Goal: Information Seeking & Learning: Learn about a topic

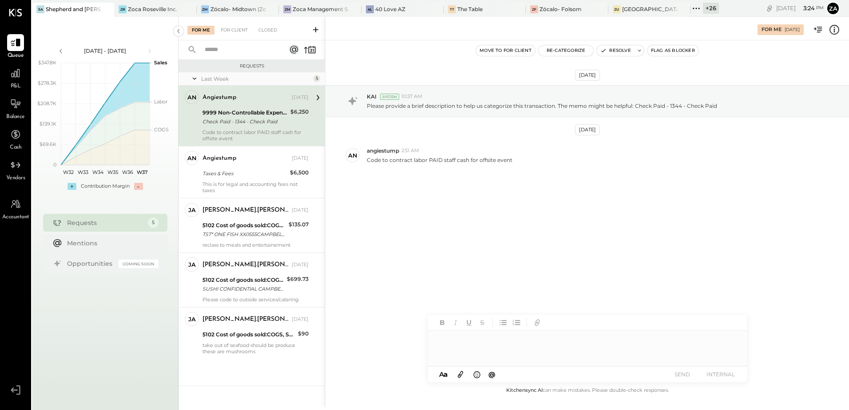
click at [698, 7] on icon at bounding box center [697, 9] width 12 height 12
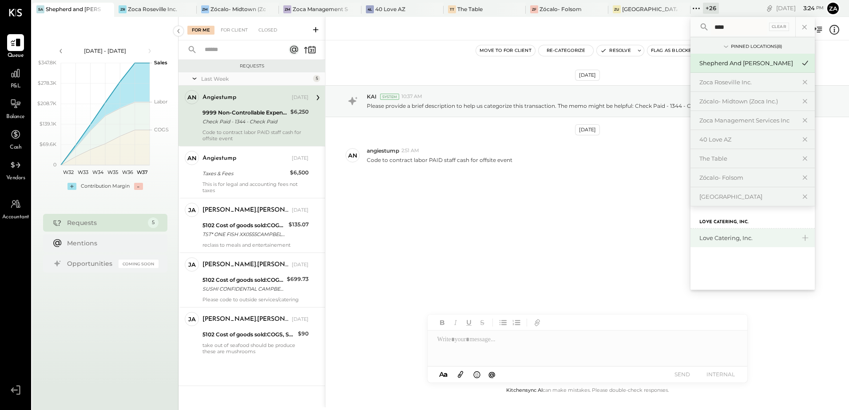
type input "****"
click at [722, 244] on div "Love Catering, Inc." at bounding box center [753, 238] width 124 height 19
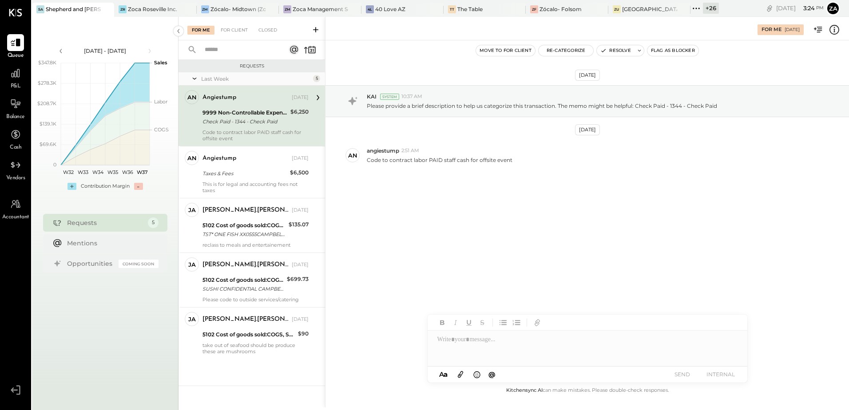
click at [232, 119] on div "Check Paid - 1344 - Check Paid" at bounding box center [245, 121] width 85 height 9
click at [698, 10] on icon at bounding box center [697, 9] width 12 height 12
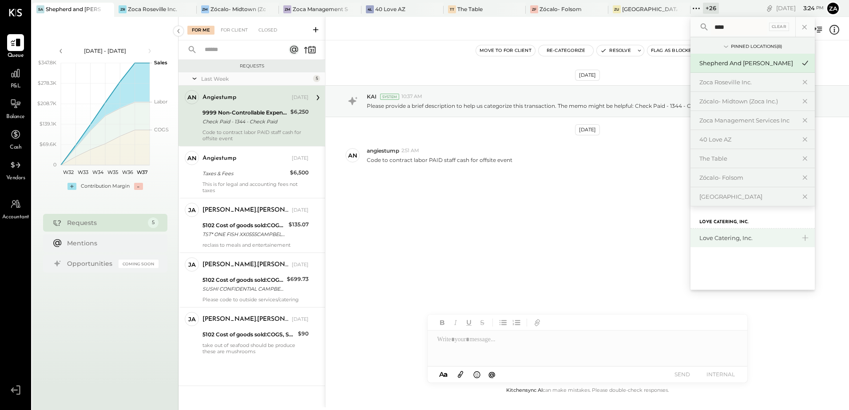
click at [719, 236] on div "Love Catering, Inc." at bounding box center [747, 238] width 96 height 8
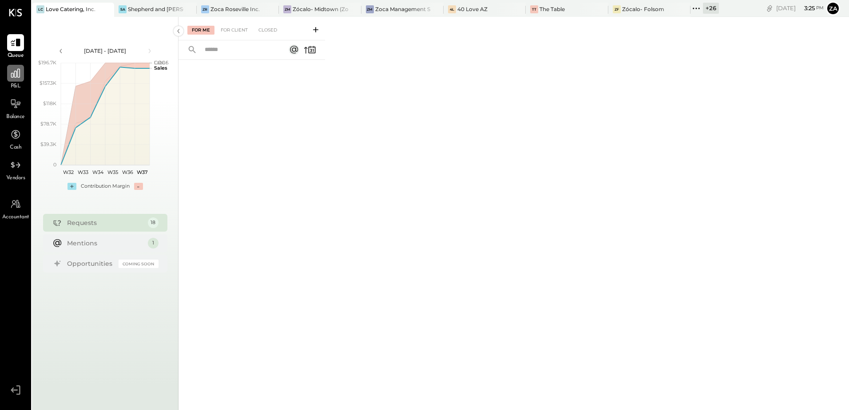
click at [15, 73] on icon at bounding box center [15, 73] width 9 height 9
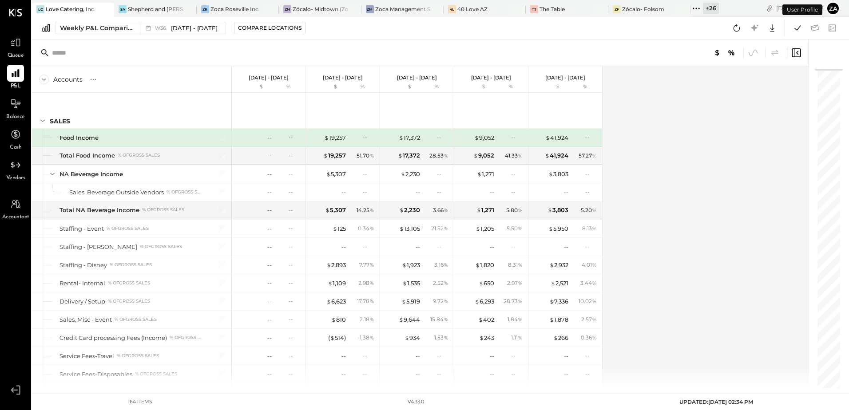
drag, startPoint x: 735, startPoint y: 31, endPoint x: 849, endPoint y: 383, distance: 370.1
click at [735, 31] on icon at bounding box center [737, 27] width 7 height 7
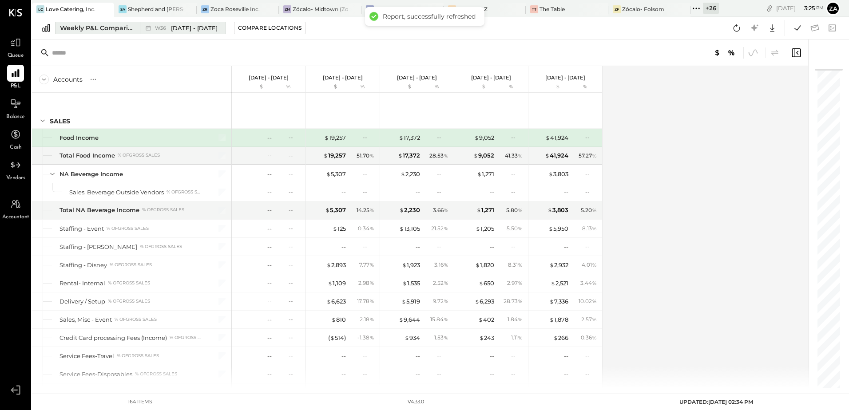
click at [174, 27] on span "[DATE] - [DATE]" at bounding box center [194, 28] width 47 height 8
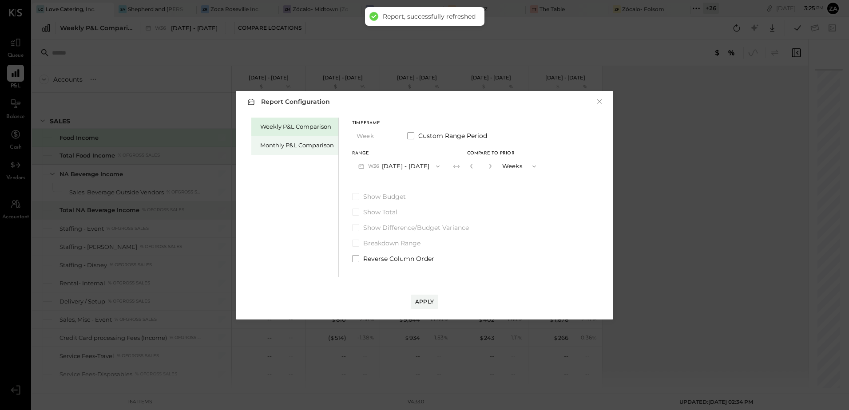
click at [292, 146] on div "Monthly P&L Comparison" at bounding box center [297, 145] width 74 height 8
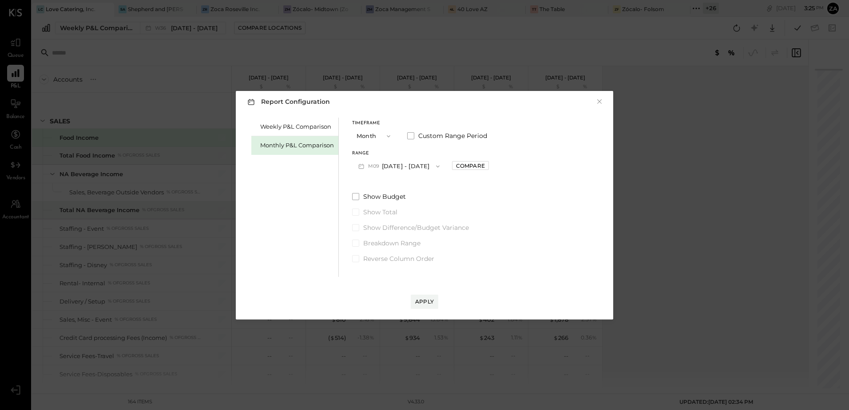
click at [410, 167] on button "M09 [DATE] - [DATE]" at bounding box center [399, 166] width 94 height 16
click at [400, 189] on span "[DATE] - [DATE]" at bounding box center [395, 186] width 42 height 8
click at [468, 168] on div "Compare" at bounding box center [470, 166] width 29 height 8
click at [488, 169] on icon "button" at bounding box center [490, 165] width 5 height 5
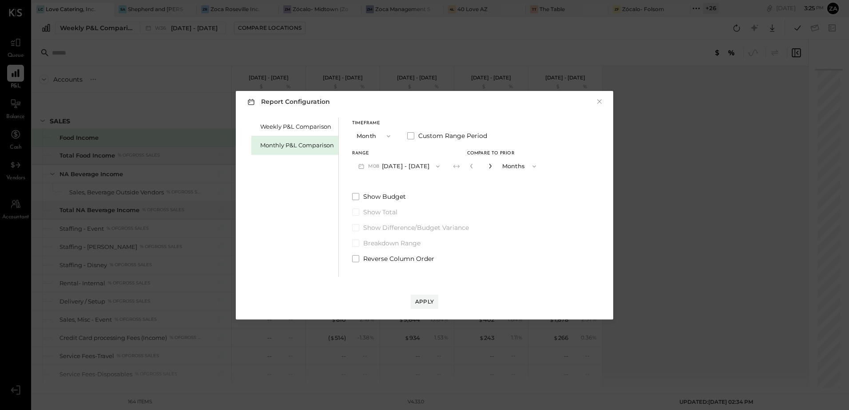
type input "*"
click at [356, 260] on span at bounding box center [355, 258] width 7 height 7
click at [419, 306] on div "Apply" at bounding box center [424, 302] width 19 height 8
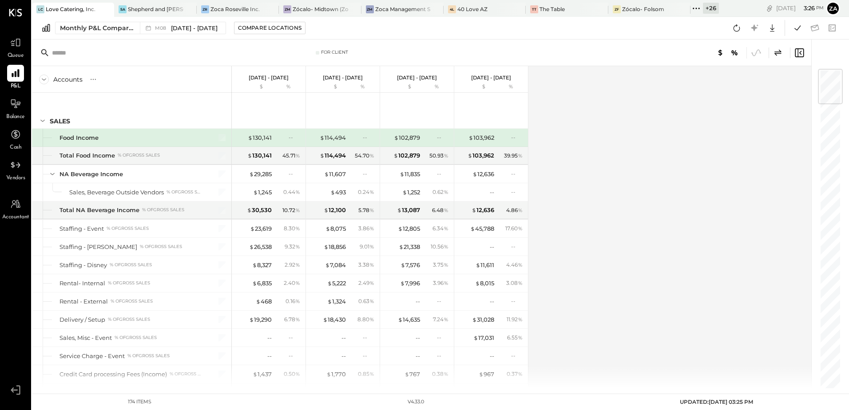
click at [644, 139] on div "Accounts S % GL [DATE] - [DATE] $ % [DATE] - [DATE] $ % [DATE] - [DATE] $ % [DA…" at bounding box center [422, 227] width 781 height 322
click at [412, 194] on div "$ 1,252" at bounding box center [411, 192] width 18 height 8
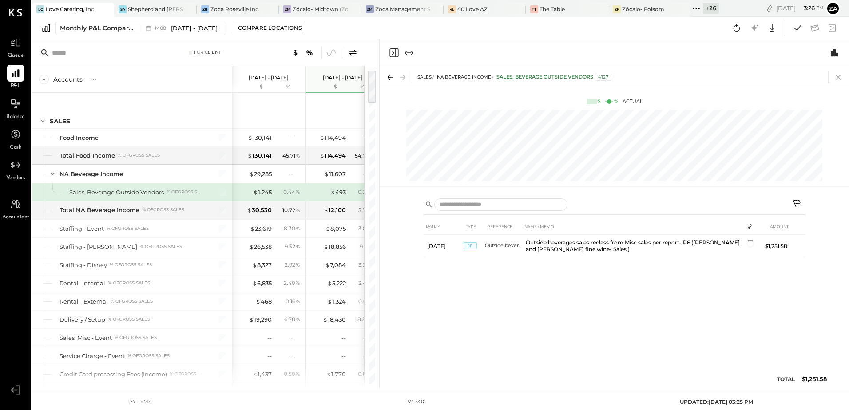
click at [838, 76] on icon at bounding box center [838, 77] width 12 height 12
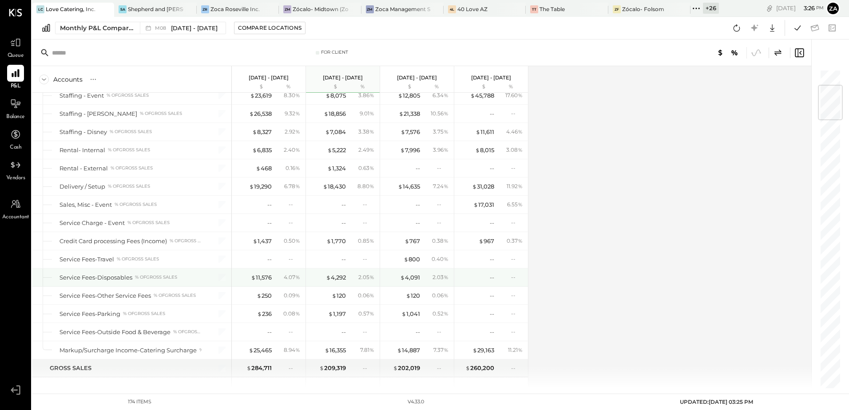
scroll to position [222, 0]
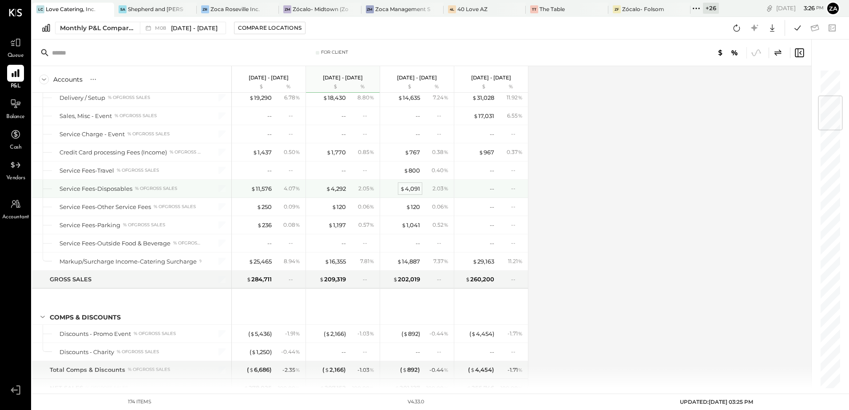
click at [415, 190] on div "$ 4,091" at bounding box center [410, 189] width 20 height 8
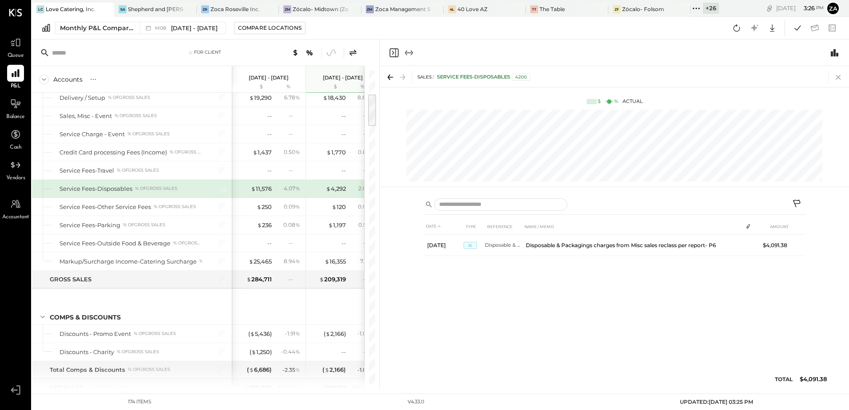
click at [838, 74] on icon at bounding box center [838, 77] width 12 height 12
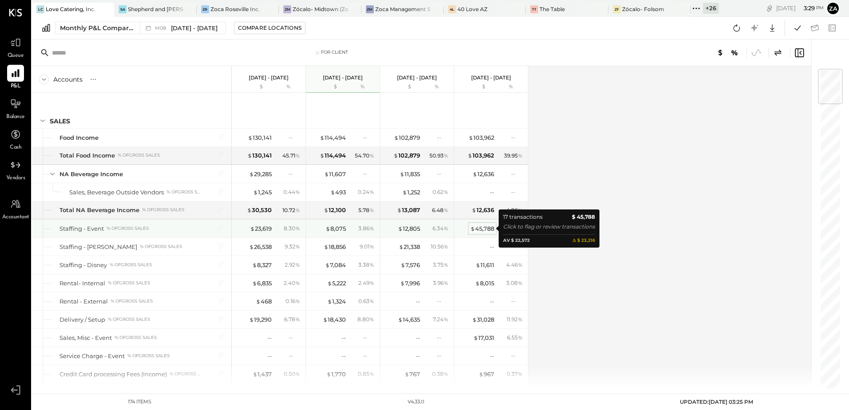
click at [488, 229] on div "$ 45,788" at bounding box center [482, 229] width 24 height 8
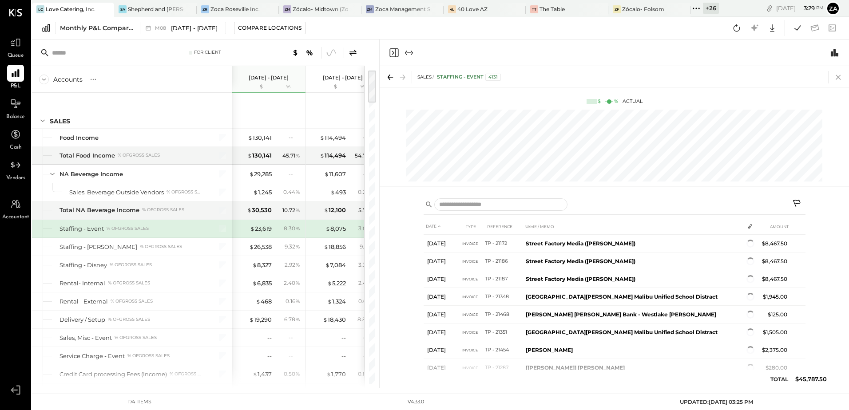
click at [838, 77] on icon at bounding box center [838, 77] width 5 height 5
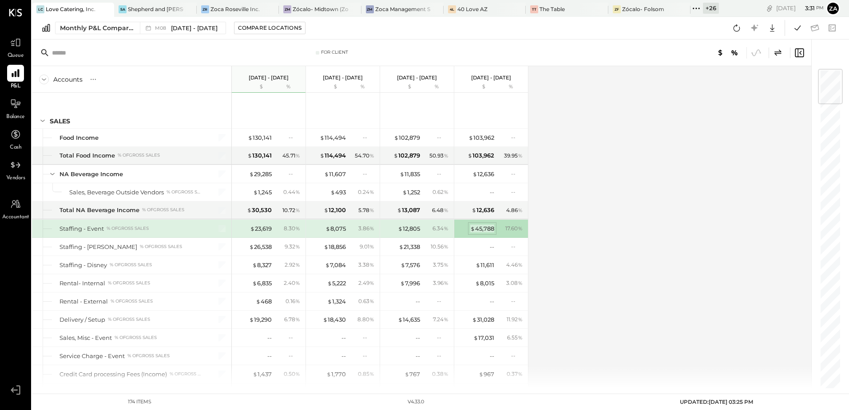
click at [487, 231] on div "$ 45,788" at bounding box center [482, 229] width 24 height 8
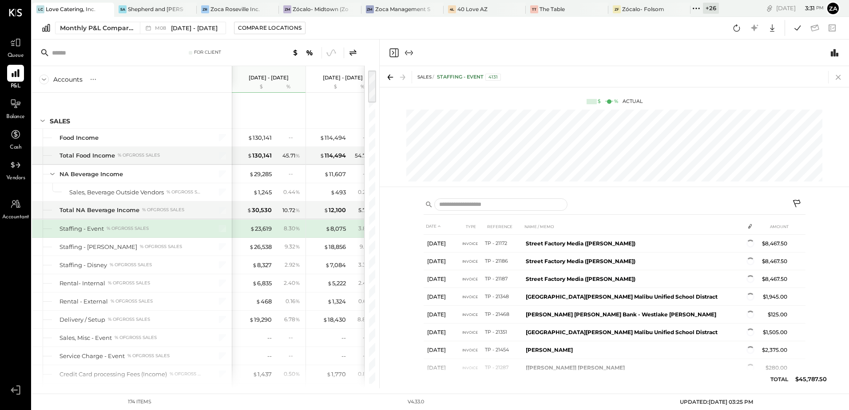
click at [837, 77] on icon at bounding box center [838, 77] width 12 height 12
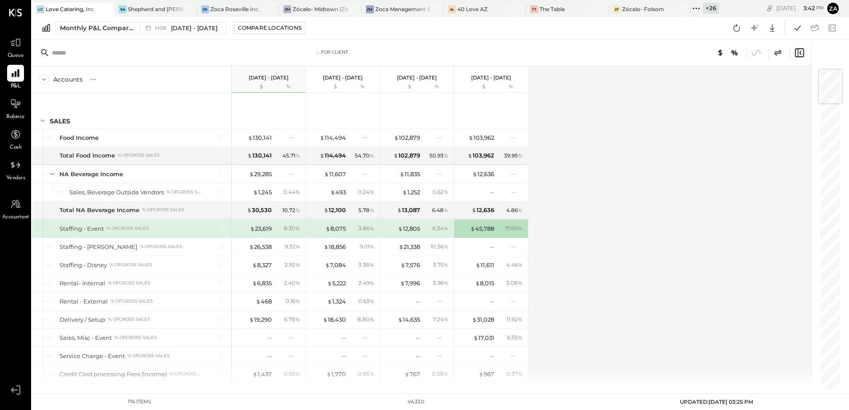
click at [640, 223] on div "Accounts S % GL [DATE] - [DATE] $ % [DATE] - [DATE] $ % [DATE] - [DATE] $ % [DA…" at bounding box center [422, 227] width 781 height 322
click at [664, 227] on div "Accounts S % GL [DATE] - [DATE] $ % [DATE] - [DATE] $ % [DATE] - [DATE] $ % [DA…" at bounding box center [422, 227] width 781 height 322
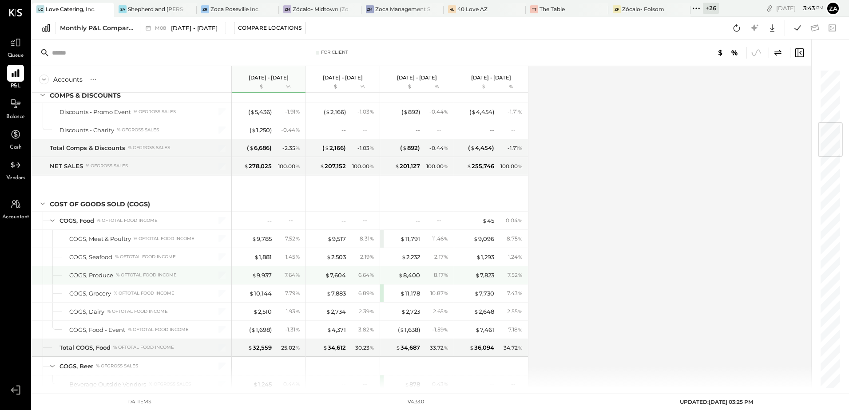
scroll to position [489, 0]
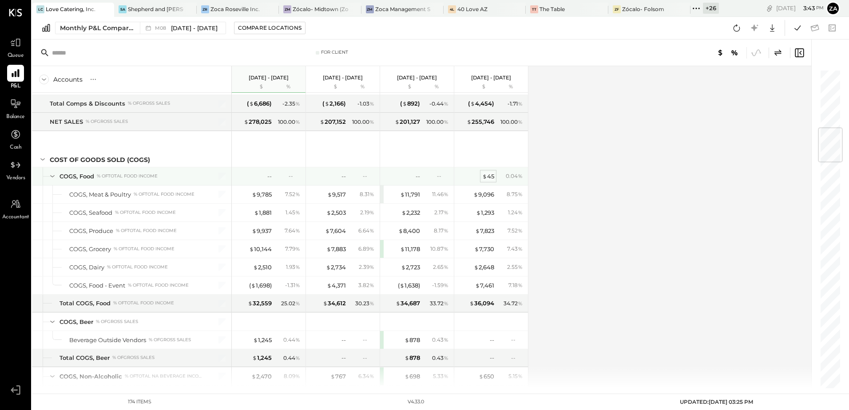
click at [489, 176] on div "$ 45" at bounding box center [488, 176] width 12 height 8
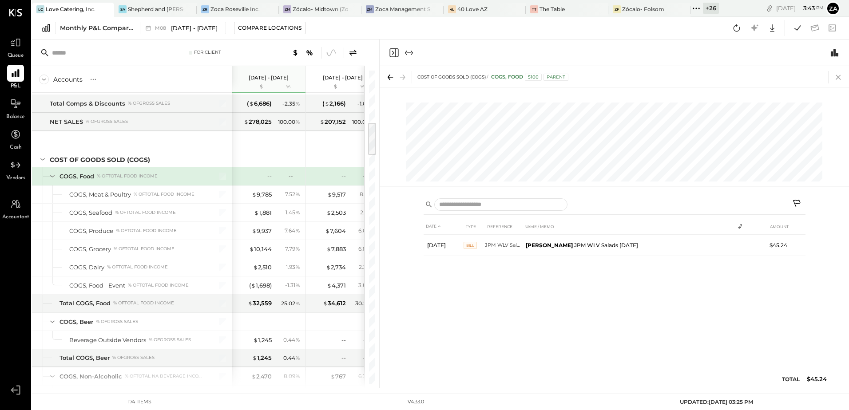
click at [838, 78] on icon at bounding box center [838, 77] width 12 height 12
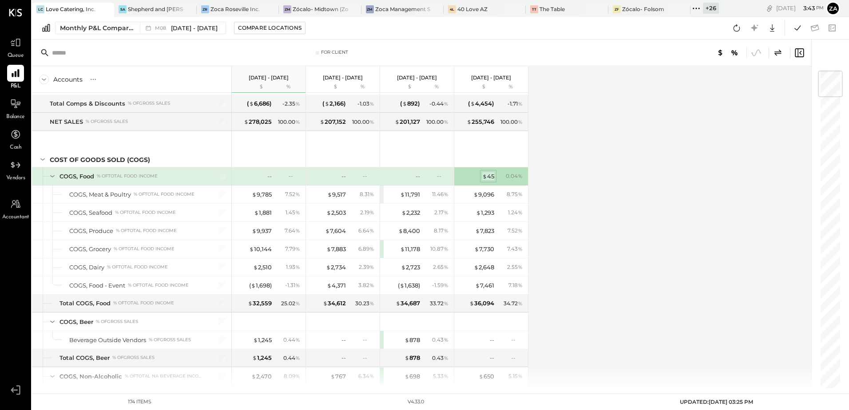
click at [492, 176] on div "$ 45" at bounding box center [488, 176] width 12 height 8
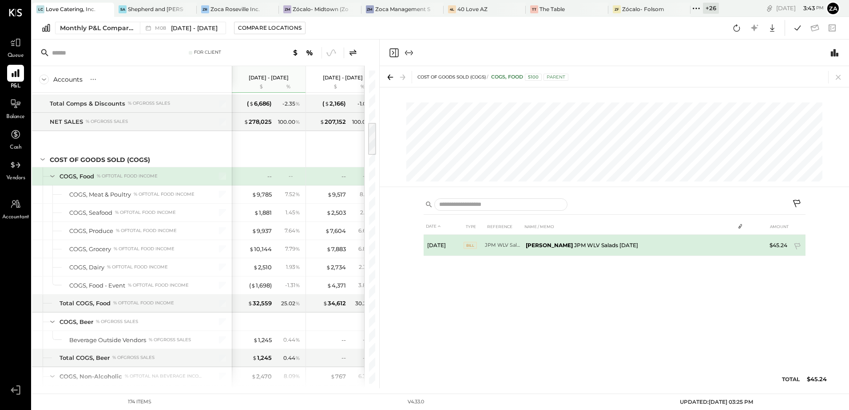
click at [468, 246] on span "Bill" at bounding box center [470, 245] width 13 height 7
drag, startPoint x: 526, startPoint y: 246, endPoint x: 612, endPoint y: 246, distance: 85.7
click at [612, 246] on td "[PERSON_NAME] - V JPM WLV Salads [DATE]" at bounding box center [628, 244] width 212 height 18
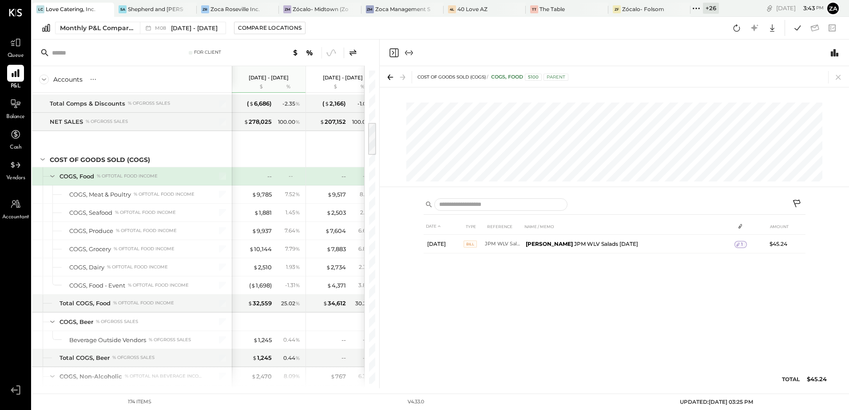
drag, startPoint x: 841, startPoint y: 77, endPoint x: 843, endPoint y: 111, distance: 33.8
click at [841, 77] on icon at bounding box center [838, 77] width 12 height 12
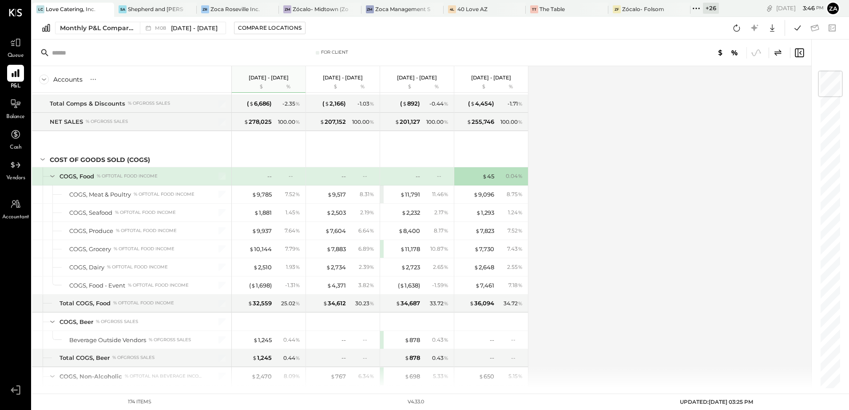
click at [630, 247] on div "Accounts S % GL [DATE] - [DATE] $ % [DATE] - [DATE] $ % [DATE] - [DATE] $ % [DA…" at bounding box center [422, 227] width 781 height 322
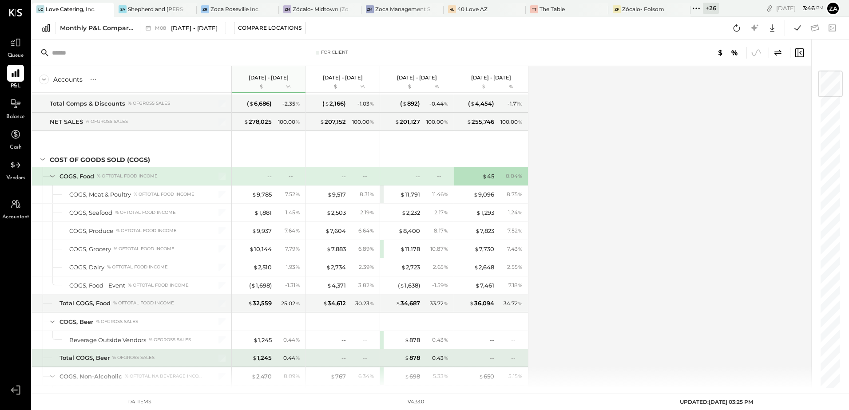
scroll to position [577, 0]
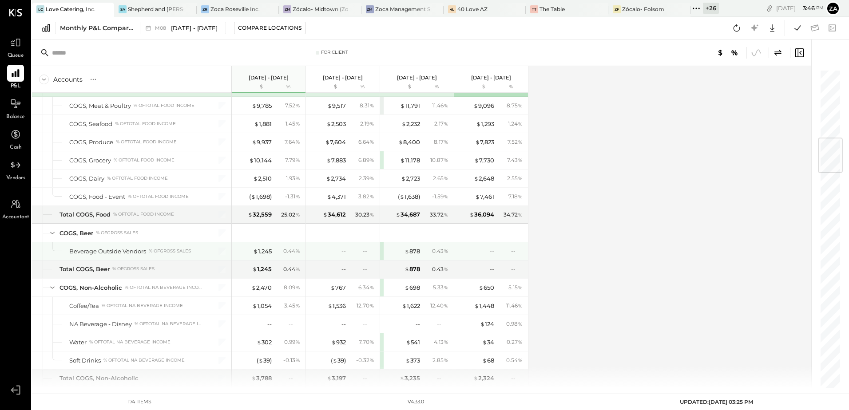
drag, startPoint x: 489, startPoint y: 251, endPoint x: 432, endPoint y: 254, distance: 57.4
click at [489, 251] on div "--" at bounding box center [477, 251] width 36 height 8
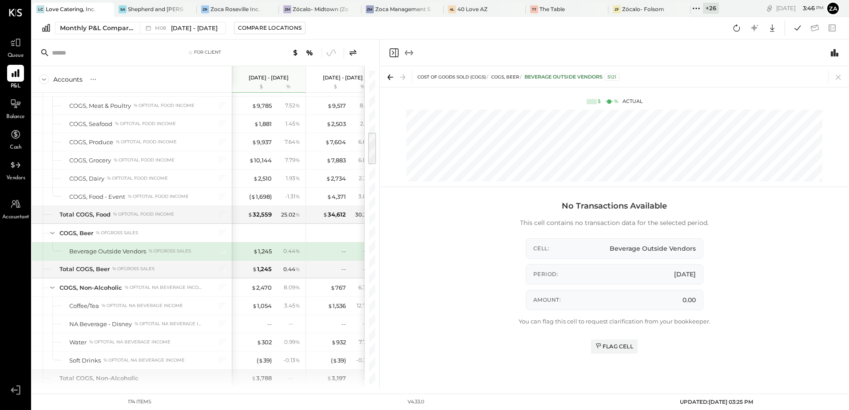
click at [417, 253] on div "No Transactions Available This cell contains no transaction data for the select…" at bounding box center [614, 290] width 469 height 196
click at [837, 77] on icon at bounding box center [838, 77] width 12 height 12
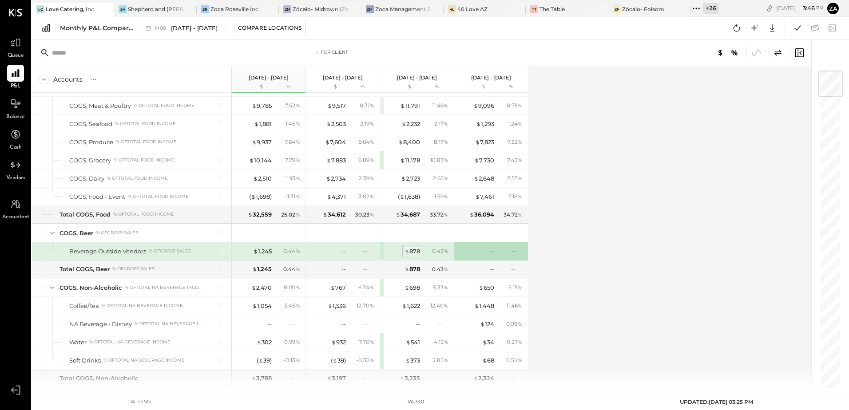
click at [413, 253] on div "$ 878" at bounding box center [413, 251] width 16 height 8
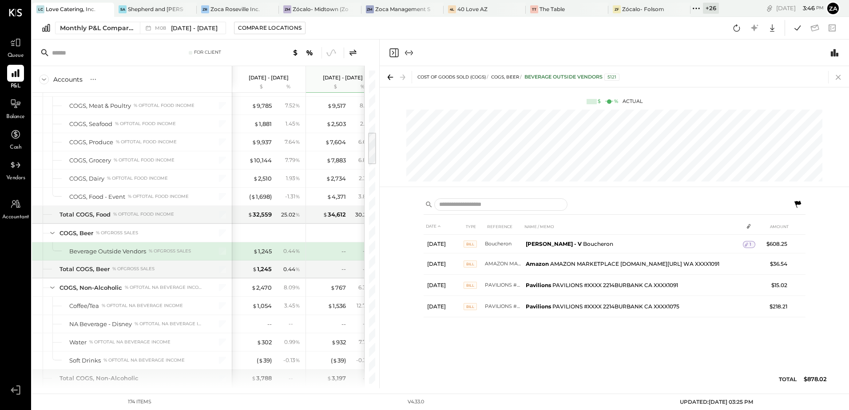
click at [841, 76] on icon at bounding box center [838, 77] width 12 height 12
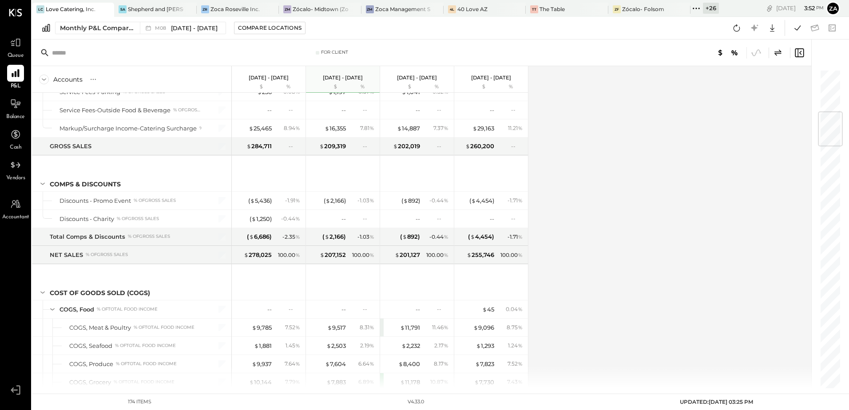
scroll to position [533, 0]
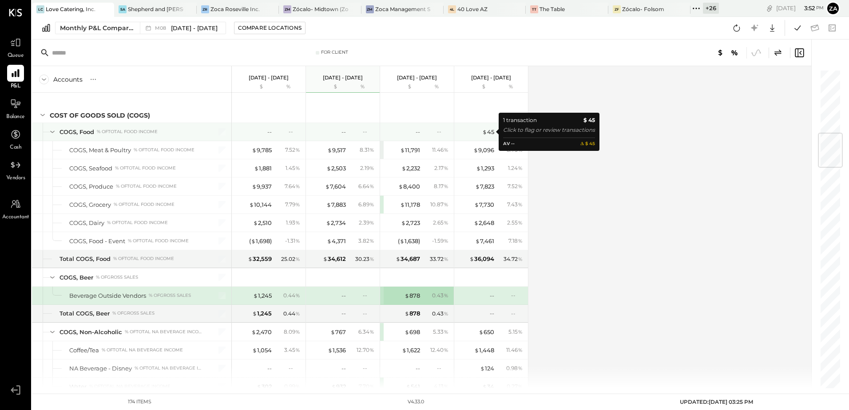
drag, startPoint x: 492, startPoint y: 133, endPoint x: 650, endPoint y: 398, distance: 308.3
click at [492, 133] on div "$ 45" at bounding box center [488, 132] width 12 height 8
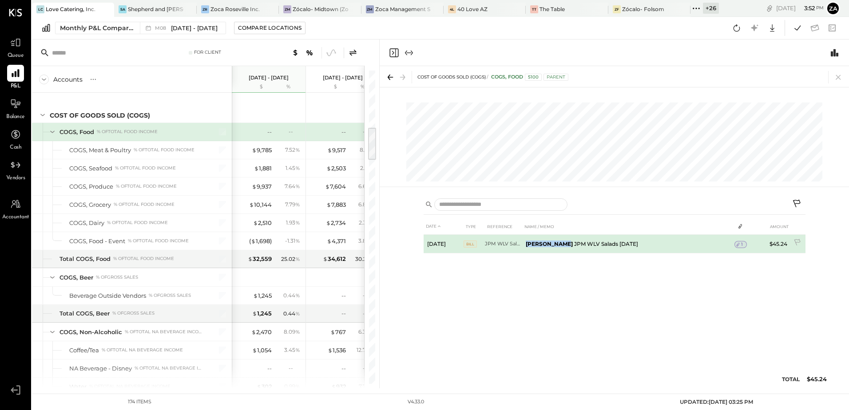
drag, startPoint x: 524, startPoint y: 243, endPoint x: 557, endPoint y: 246, distance: 33.9
click at [557, 246] on td "[PERSON_NAME] - V JPM WLV Salads [DATE]" at bounding box center [628, 244] width 212 height 19
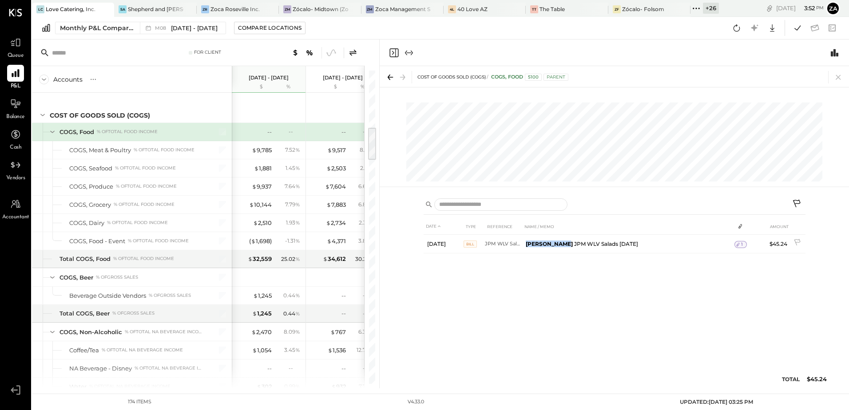
copy b "[PERSON_NAME]"
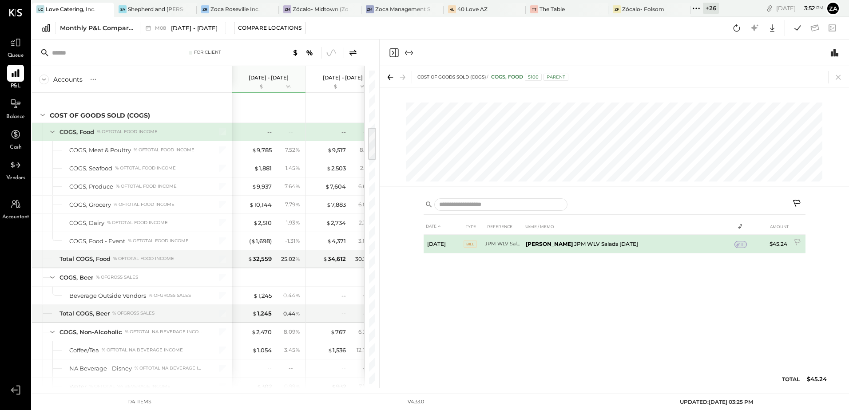
click at [564, 245] on b "[PERSON_NAME]" at bounding box center [549, 244] width 47 height 7
click at [739, 244] on icon at bounding box center [738, 245] width 6 height 6
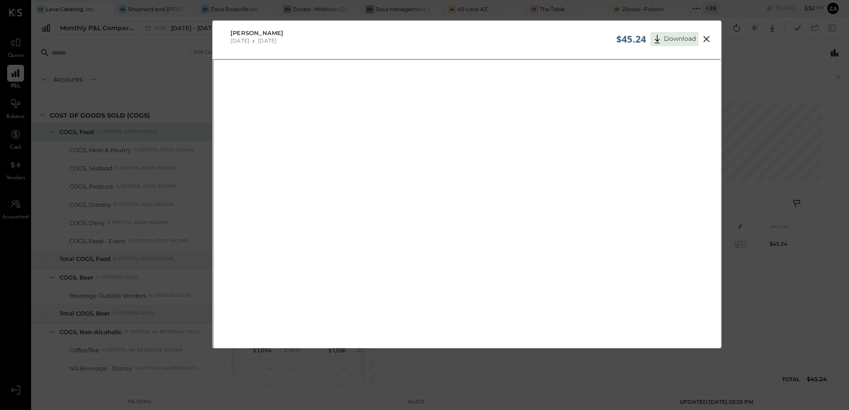
click at [635, 38] on span "$45.24" at bounding box center [631, 39] width 30 height 12
copy span "45.24"
click at [712, 37] on button at bounding box center [707, 39] width 16 height 12
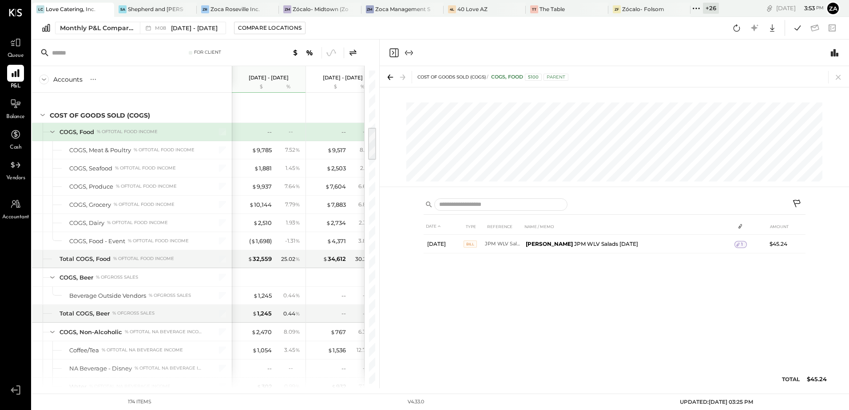
drag, startPoint x: 841, startPoint y: 79, endPoint x: 399, endPoint y: 399, distance: 545.5
click at [841, 79] on icon at bounding box center [838, 77] width 5 height 5
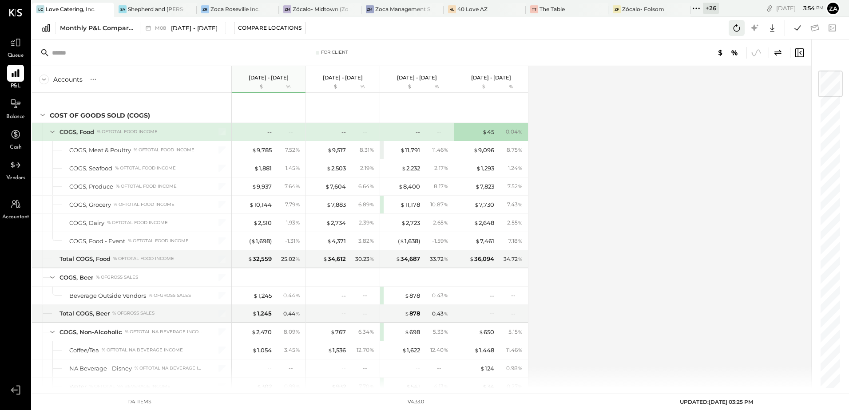
click at [741, 29] on icon at bounding box center [737, 28] width 12 height 12
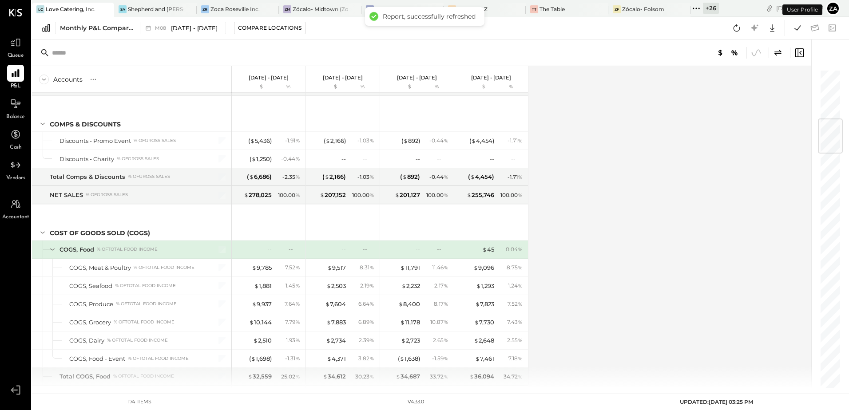
click at [649, 237] on div "Accounts S % GL [DATE] - [DATE] $ % [DATE] - [DATE] $ % [DATE] - [DATE] $ % [DA…" at bounding box center [422, 227] width 781 height 322
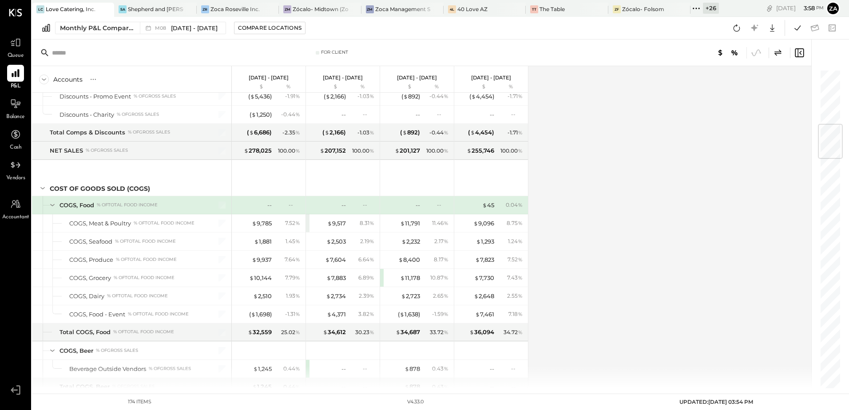
click at [579, 143] on div "Accounts S % GL [DATE] - [DATE] $ % [DATE] - [DATE] $ % [DATE] - [DATE] $ % [DA…" at bounding box center [422, 227] width 781 height 322
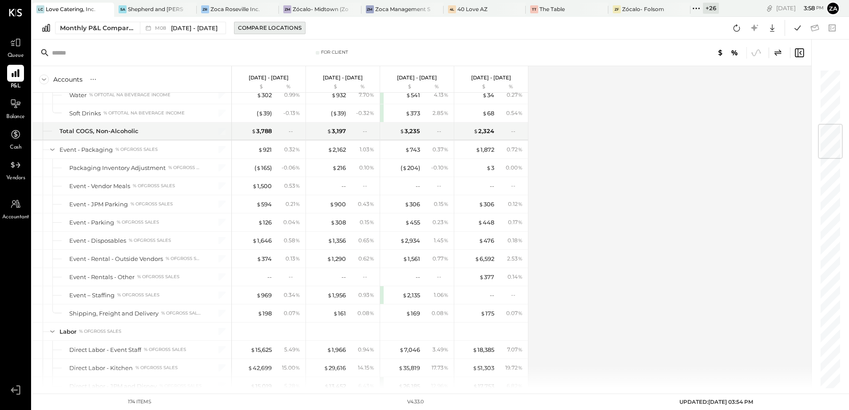
click at [261, 32] on div "Compare Locations" at bounding box center [270, 28] width 64 height 8
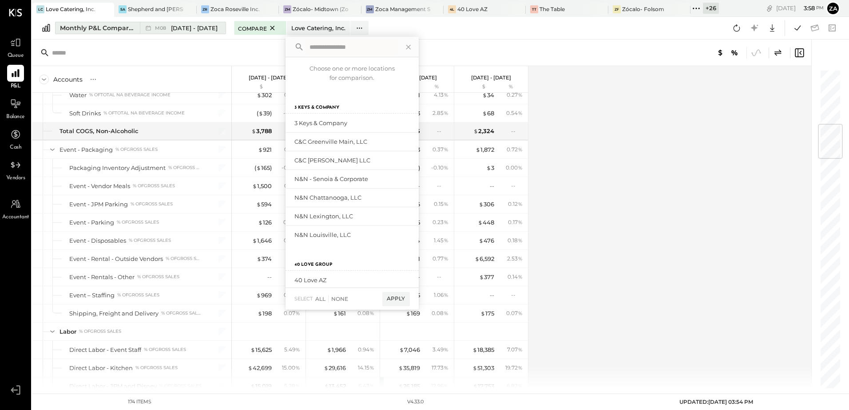
click at [205, 27] on span "[DATE] - [DATE]" at bounding box center [194, 28] width 47 height 8
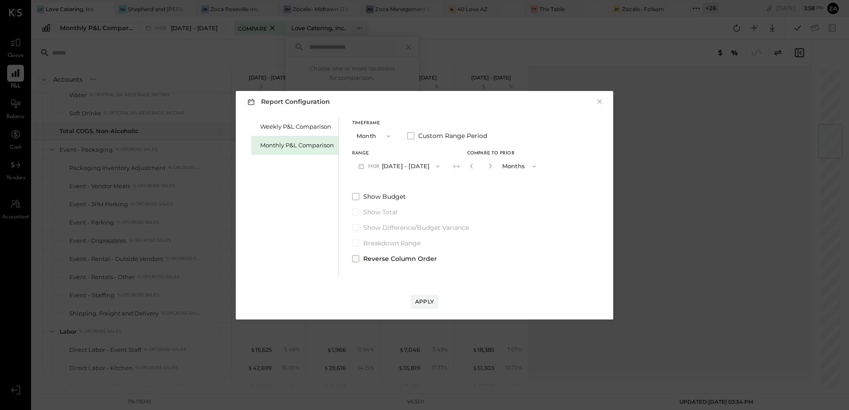
click at [356, 259] on span at bounding box center [355, 258] width 7 height 7
click at [421, 303] on div "Apply" at bounding box center [424, 302] width 19 height 8
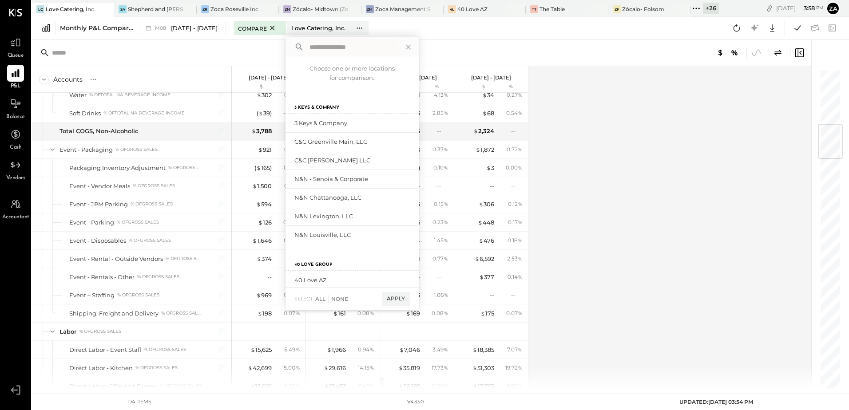
click at [696, 221] on div "Accounts S % GL [DATE] - [DATE] $ % [DATE] - [DATE] $ % [DATE] - [DATE] $ % [DA…" at bounding box center [422, 227] width 781 height 322
click at [403, 50] on icon at bounding box center [409, 47] width 12 height 12
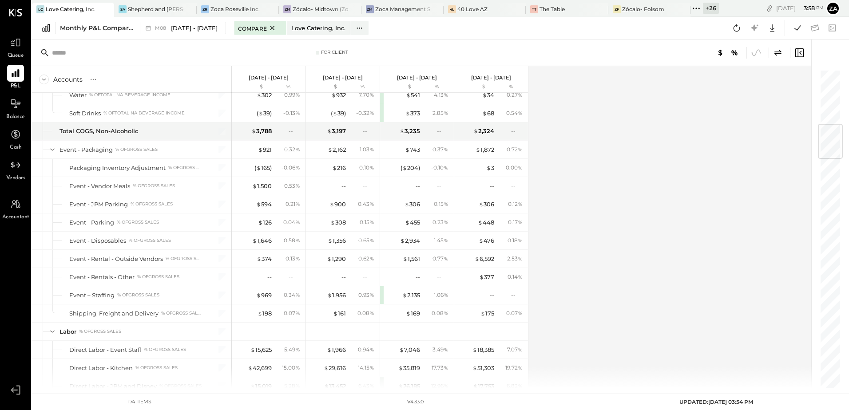
drag, startPoint x: 738, startPoint y: 253, endPoint x: 737, endPoint y: 318, distance: 64.8
click at [738, 254] on div "Accounts S % GL [DATE] - [DATE] $ % [DATE] - [DATE] $ % [DATE] - [DATE] $ % [DA…" at bounding box center [422, 227] width 781 height 322
click at [114, 27] on div "Monthly P&L Comparison" at bounding box center [97, 28] width 75 height 9
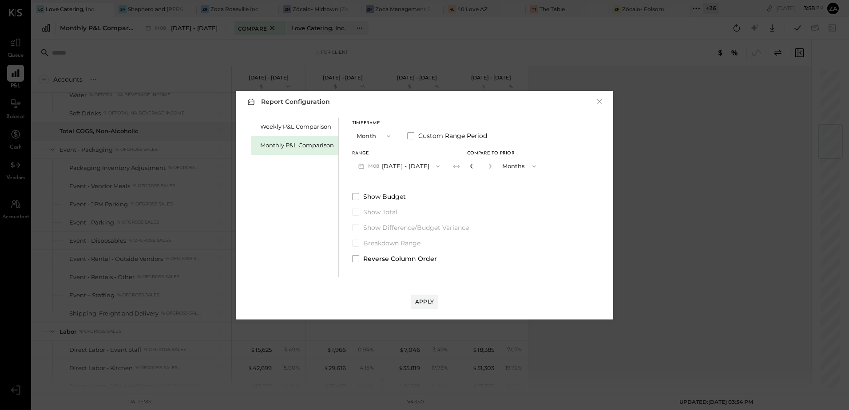
click at [469, 167] on icon "button" at bounding box center [471, 165] width 5 height 5
type input "*"
click at [469, 167] on icon "button" at bounding box center [471, 165] width 5 height 5
click at [470, 167] on icon "button" at bounding box center [471, 166] width 2 height 5
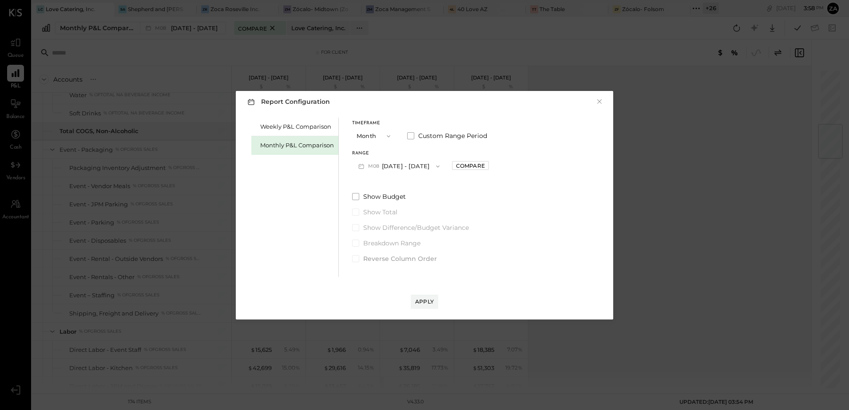
click at [467, 167] on div "Compare" at bounding box center [470, 166] width 29 height 8
click at [488, 167] on icon "button" at bounding box center [490, 165] width 5 height 5
type input "*"
click at [429, 302] on div "Apply" at bounding box center [424, 302] width 19 height 8
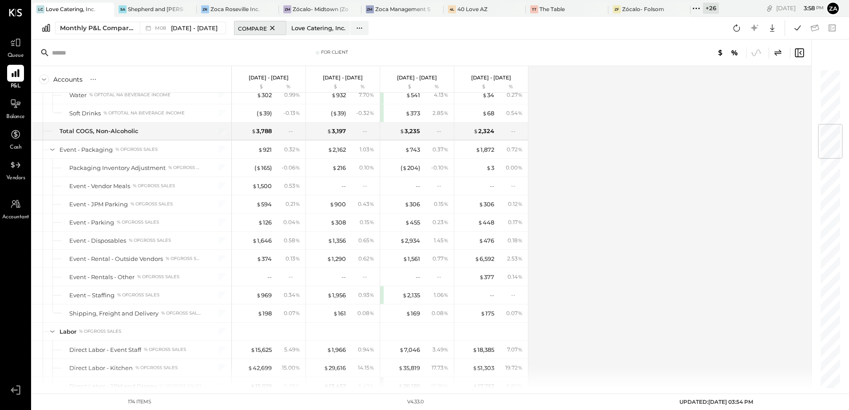
click at [270, 26] on icon at bounding box center [272, 28] width 4 height 4
click at [111, 25] on div "Monthly P&L Comparison" at bounding box center [97, 28] width 75 height 9
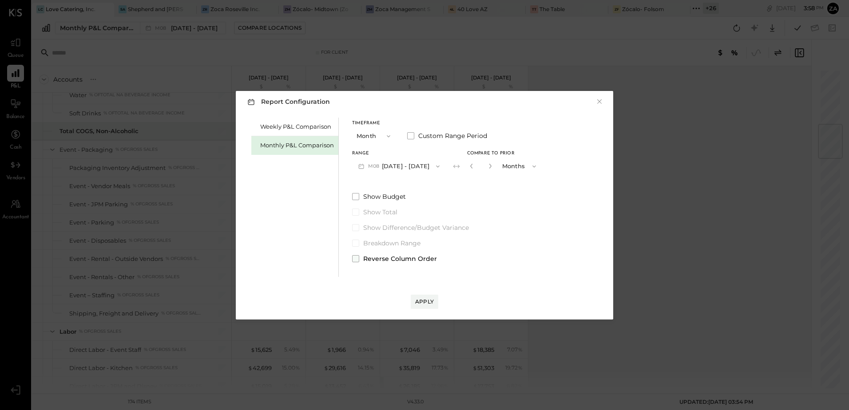
click at [356, 261] on span at bounding box center [355, 258] width 7 height 7
click at [426, 300] on div "Apply" at bounding box center [424, 302] width 19 height 8
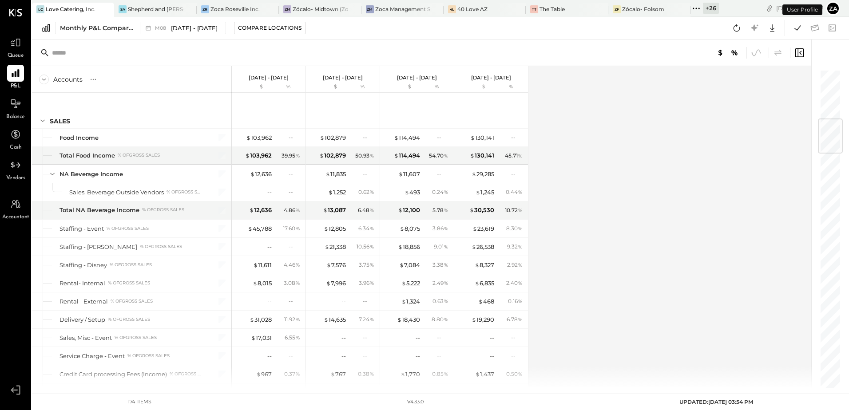
scroll to position [415, 0]
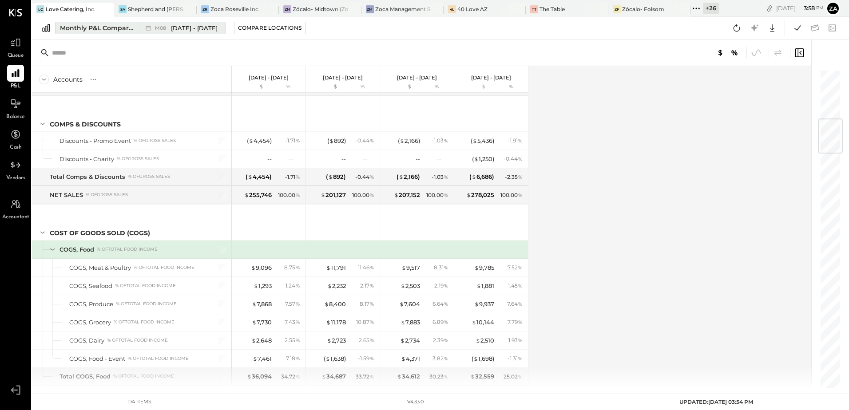
click at [107, 29] on div "Monthly P&L Comparison" at bounding box center [97, 28] width 75 height 9
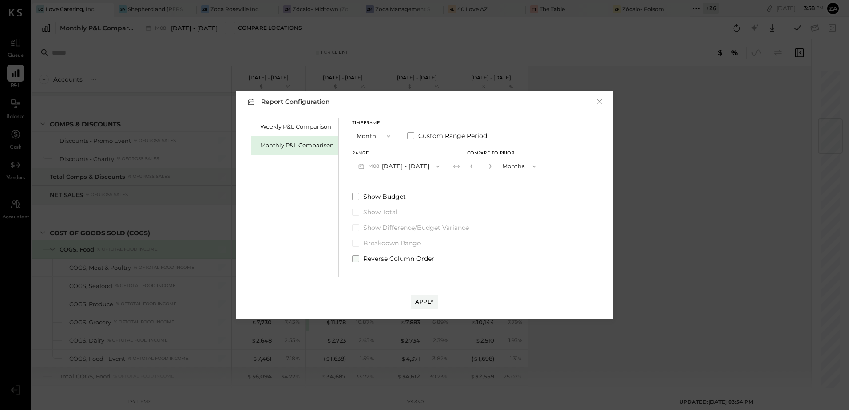
click at [353, 259] on span at bounding box center [355, 258] width 7 height 7
click at [426, 298] on div "Apply" at bounding box center [424, 302] width 19 height 8
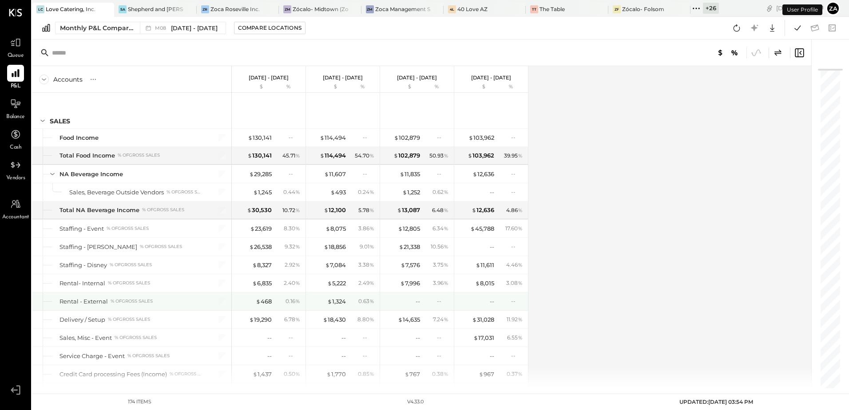
scroll to position [415, 0]
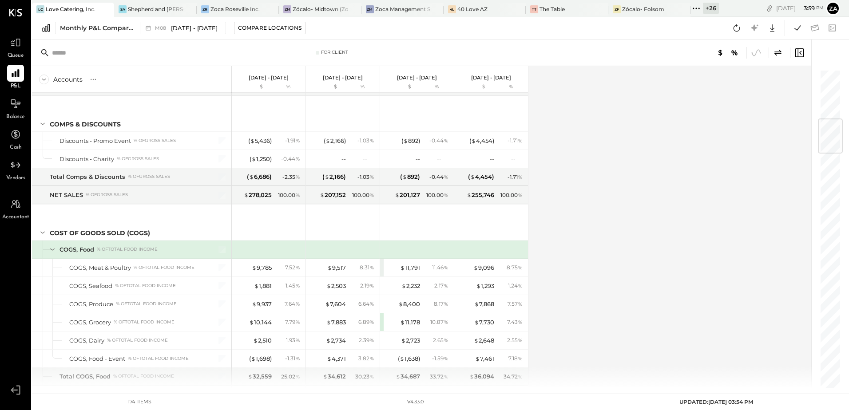
click at [694, 274] on div "Accounts S % GL [DATE] - [DATE] $ % [DATE] - [DATE] $ % [DATE] - [DATE] $ % [DA…" at bounding box center [422, 227] width 781 height 322
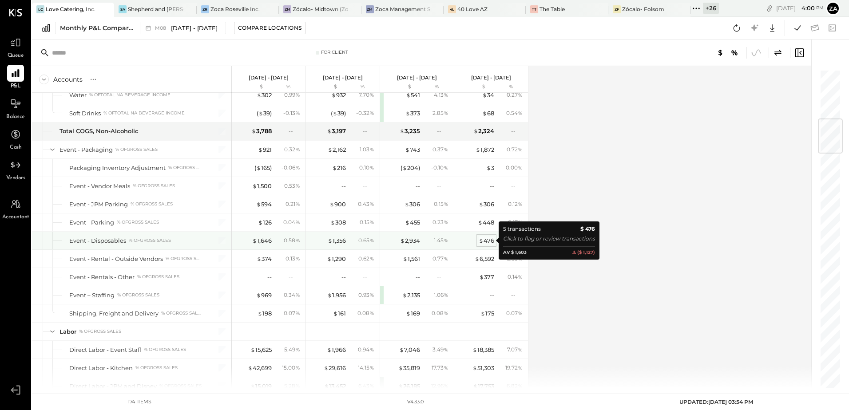
click at [489, 241] on div "$ 476" at bounding box center [487, 241] width 16 height 8
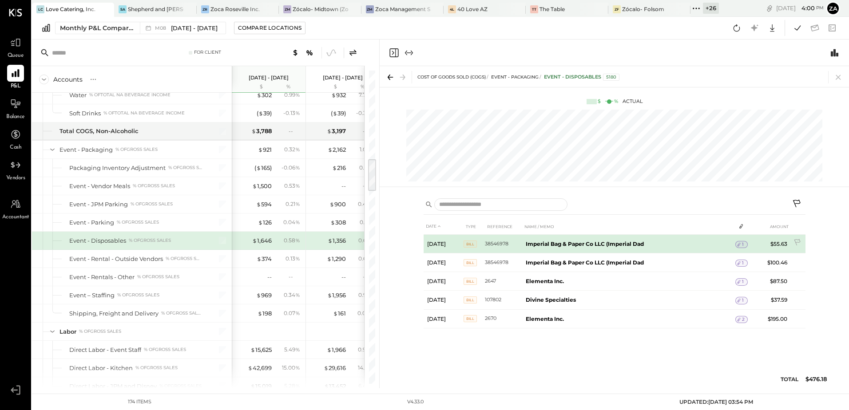
click at [742, 246] on icon at bounding box center [739, 245] width 6 height 6
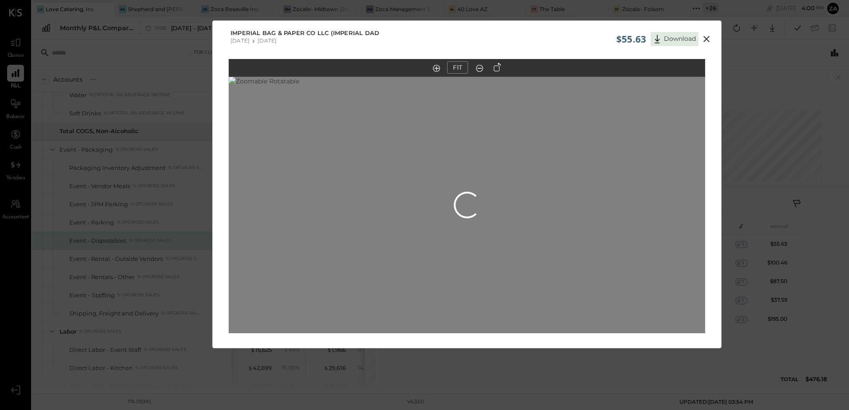
click at [707, 37] on icon at bounding box center [706, 39] width 11 height 11
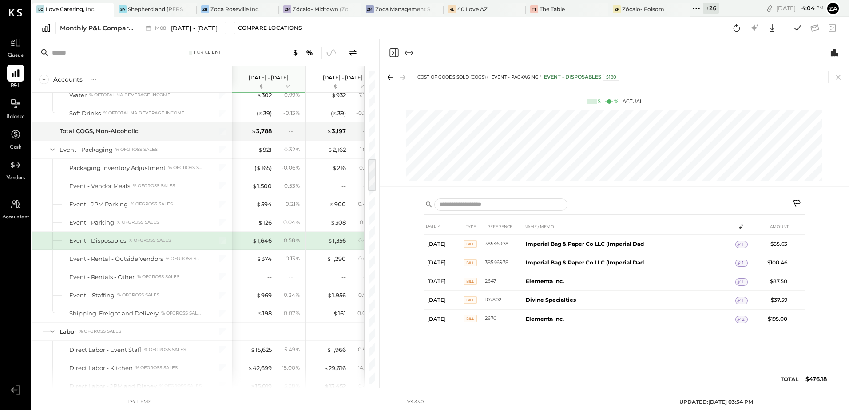
drag, startPoint x: 836, startPoint y: 75, endPoint x: 486, endPoint y: 82, distance: 350.5
click at [836, 75] on icon at bounding box center [838, 77] width 5 height 5
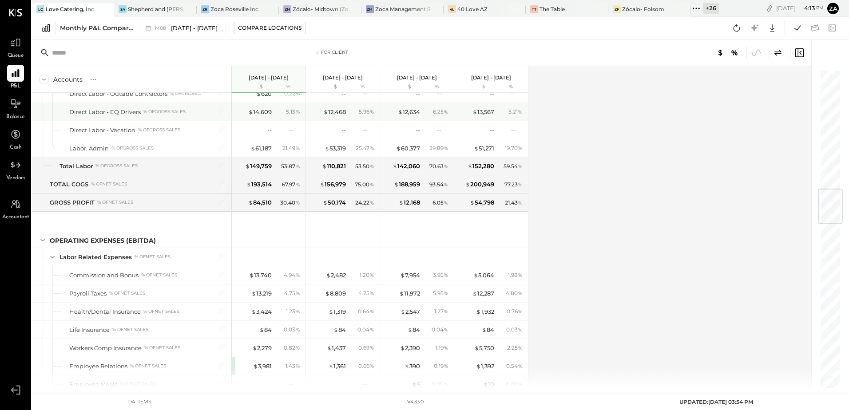
scroll to position [1002, 0]
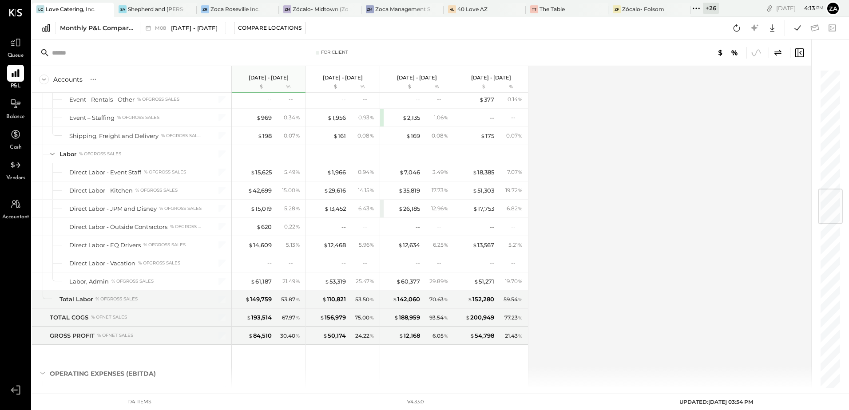
click at [594, 210] on div "Accounts S % GL [DATE] - [DATE] $ % [DATE] - [DATE] $ % [DATE] - [DATE] $ % [DA…" at bounding box center [422, 227] width 781 height 322
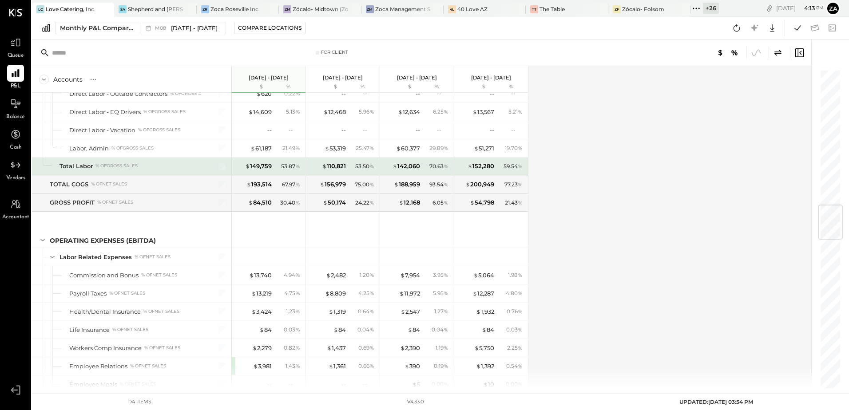
scroll to position [958, 0]
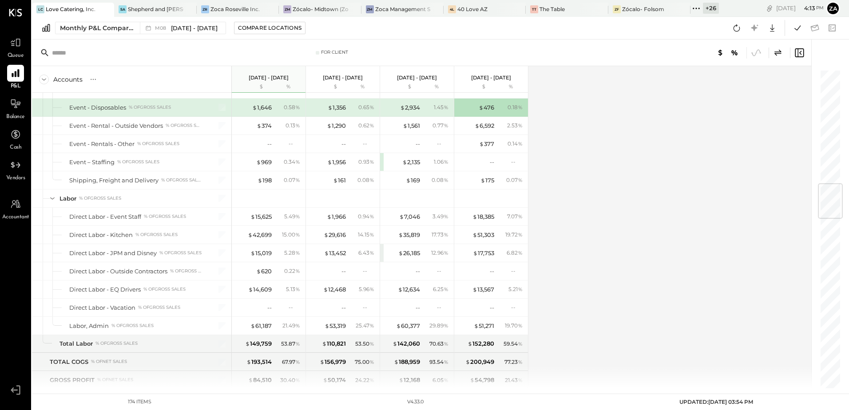
drag, startPoint x: 657, startPoint y: 204, endPoint x: 632, endPoint y: 269, distance: 69.4
click at [657, 204] on div "Accounts S % GL [DATE] - [DATE] $ % [DATE] - [DATE] $ % [DATE] - [DATE] $ % [DA…" at bounding box center [422, 227] width 781 height 322
drag, startPoint x: 111, startPoint y: 216, endPoint x: 142, endPoint y: 219, distance: 31.6
click at [142, 219] on div "Direct Labor - Event Staff % of GROSS SALES" at bounding box center [135, 217] width 132 height 8
copy div "Event Staff"
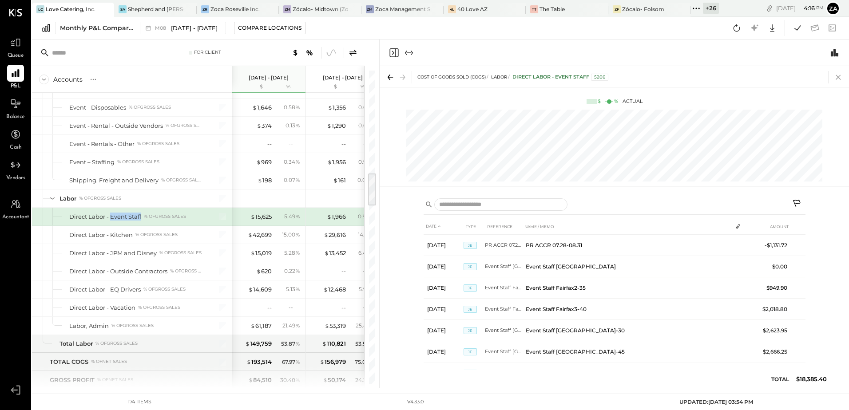
click at [840, 79] on icon at bounding box center [838, 77] width 5 height 5
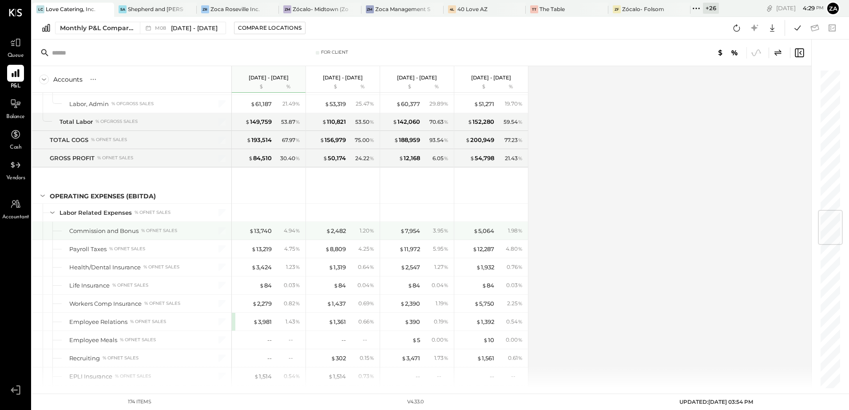
scroll to position [1224, 0]
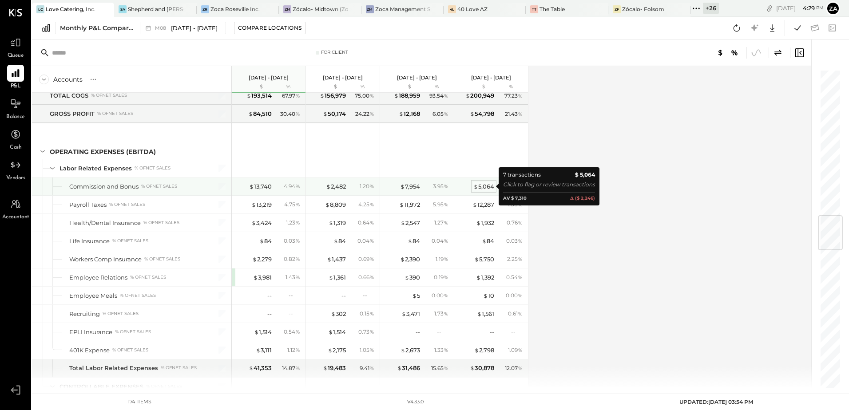
click at [488, 185] on div "$ 5,064" at bounding box center [483, 187] width 21 height 8
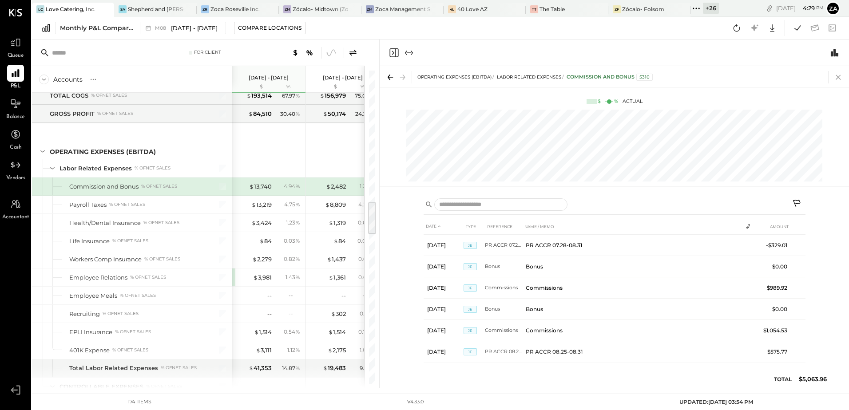
click at [838, 77] on icon at bounding box center [838, 77] width 5 height 5
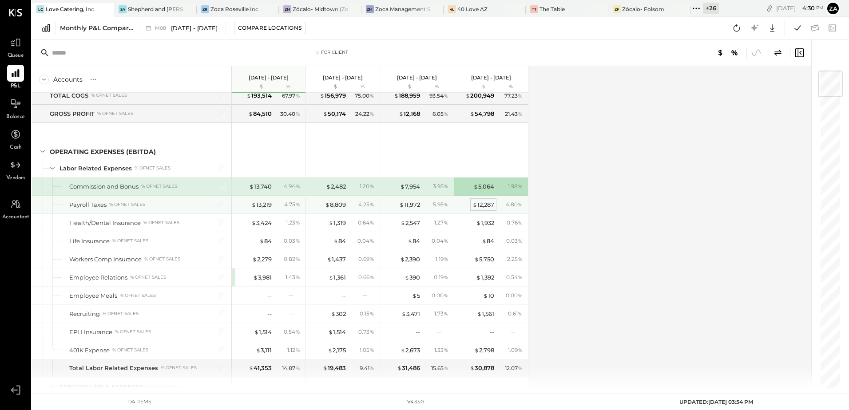
click at [489, 206] on div "$ 12,287" at bounding box center [484, 205] width 22 height 8
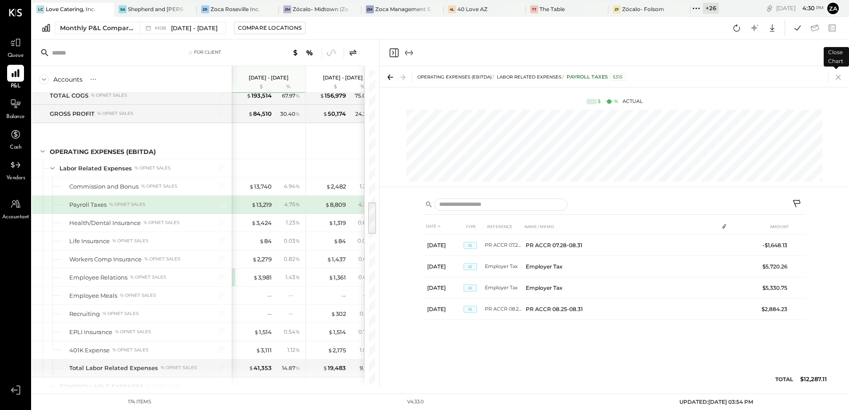
click at [842, 76] on icon at bounding box center [838, 77] width 12 height 12
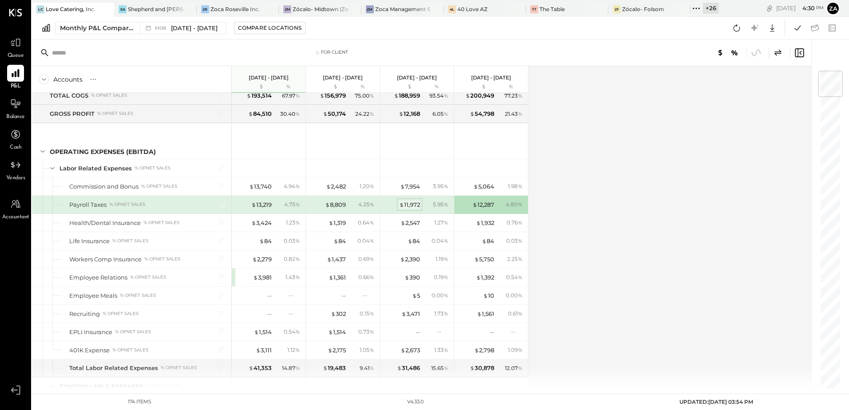
click at [409, 208] on div "$ 11,972" at bounding box center [409, 205] width 21 height 8
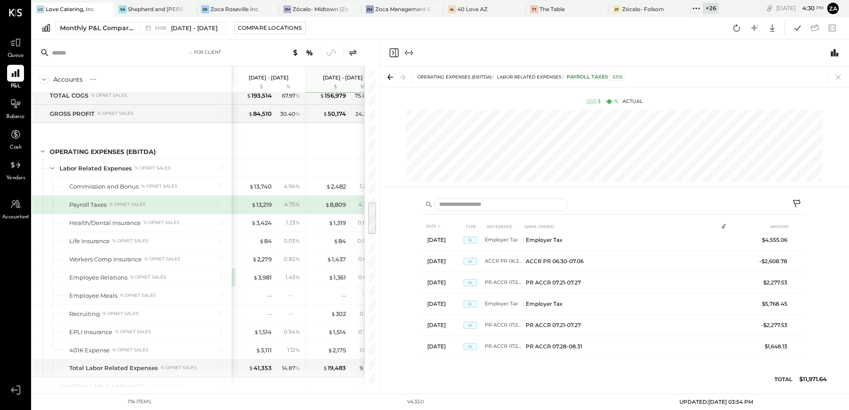
scroll to position [2, 0]
click at [839, 78] on icon at bounding box center [838, 77] width 12 height 12
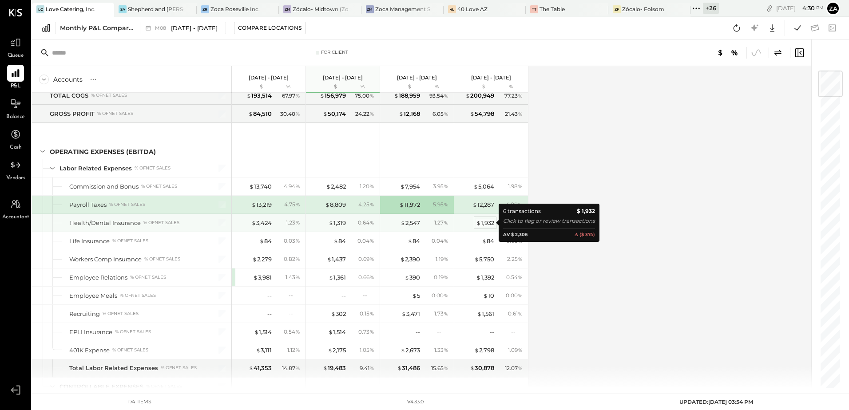
click at [488, 224] on div "$ 1,932" at bounding box center [485, 223] width 18 height 8
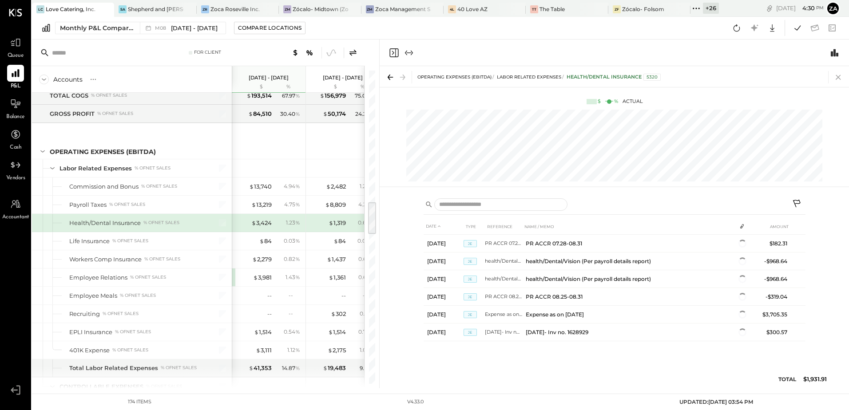
click at [842, 72] on icon at bounding box center [838, 77] width 12 height 12
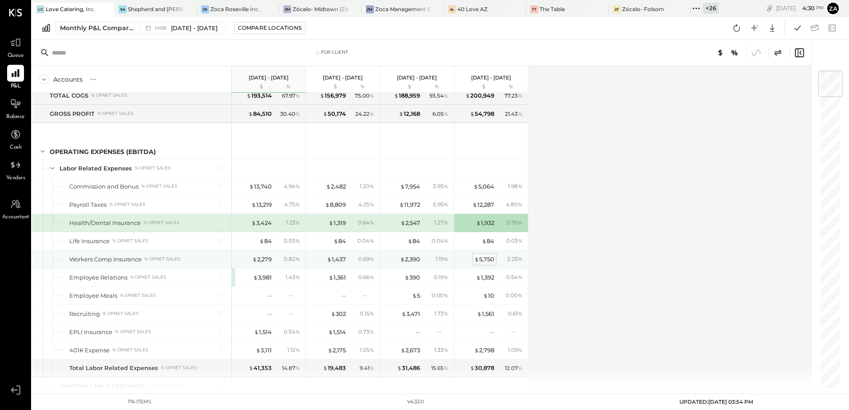
click at [485, 258] on div "$ 5,750" at bounding box center [484, 259] width 20 height 8
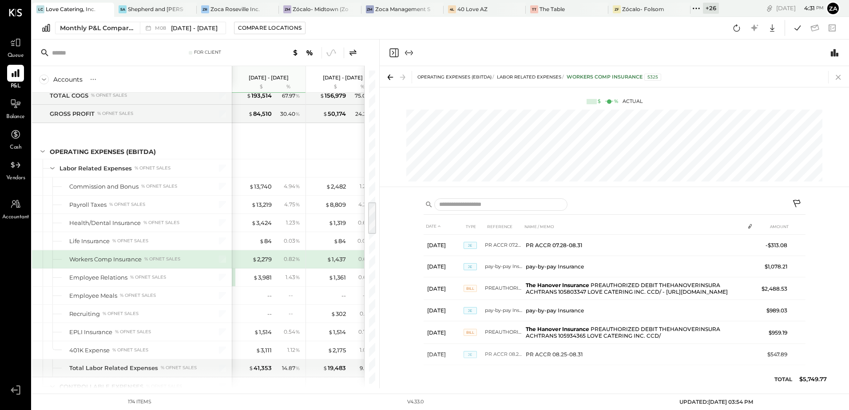
click at [840, 75] on icon at bounding box center [838, 77] width 5 height 5
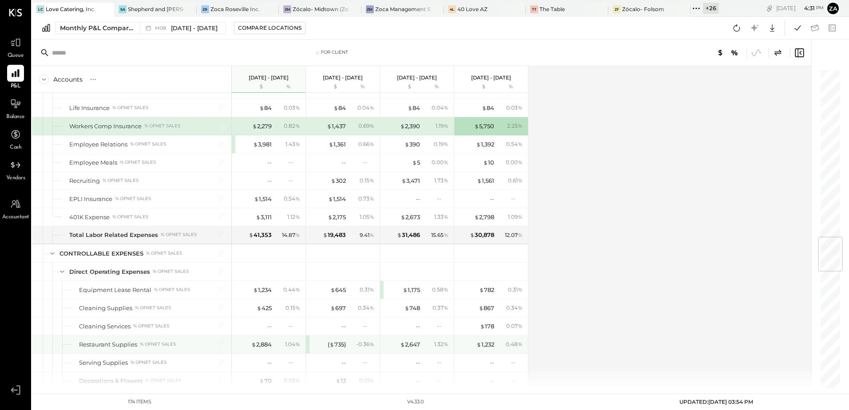
scroll to position [1402, 0]
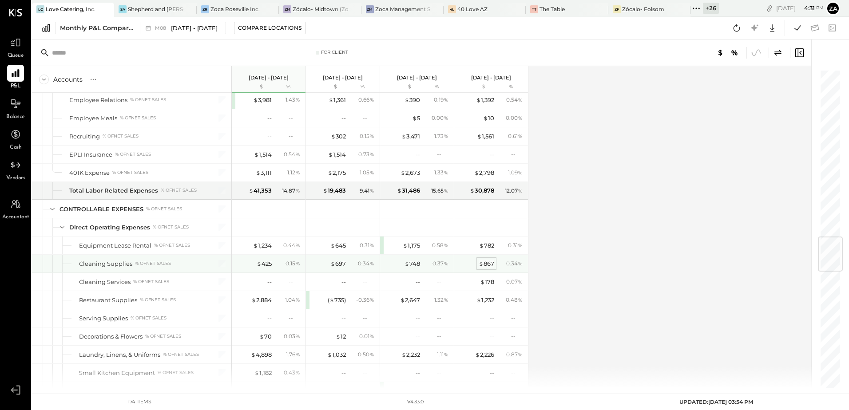
click at [491, 266] on div "$ 867" at bounding box center [487, 264] width 16 height 8
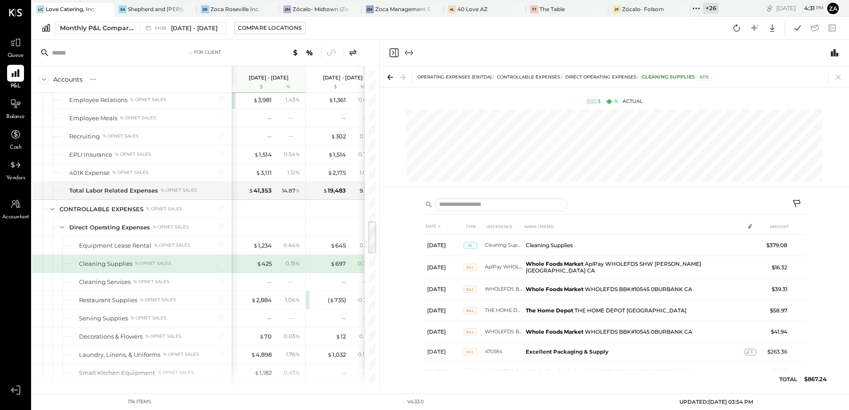
click at [837, 79] on icon at bounding box center [838, 77] width 5 height 5
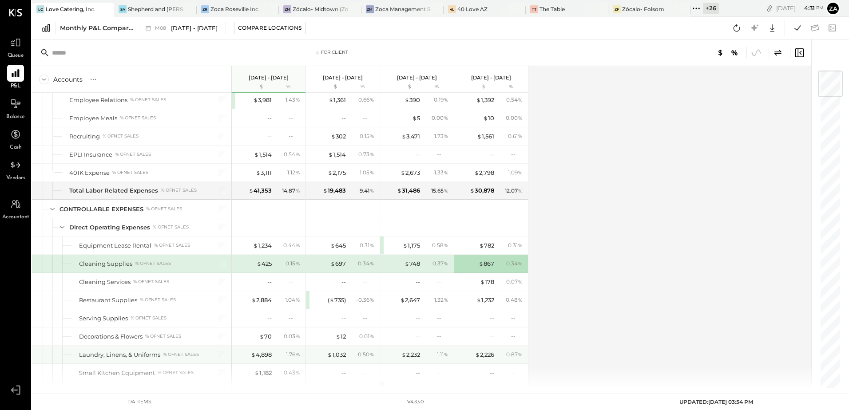
scroll to position [1446, 0]
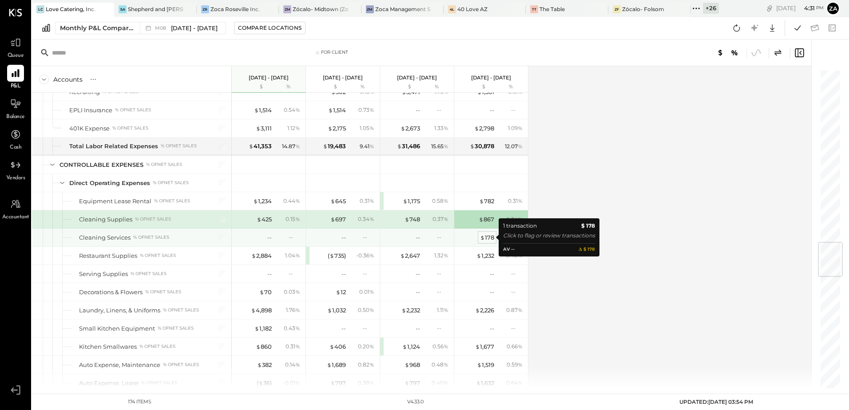
click at [489, 238] on div "$ 178" at bounding box center [487, 238] width 14 height 8
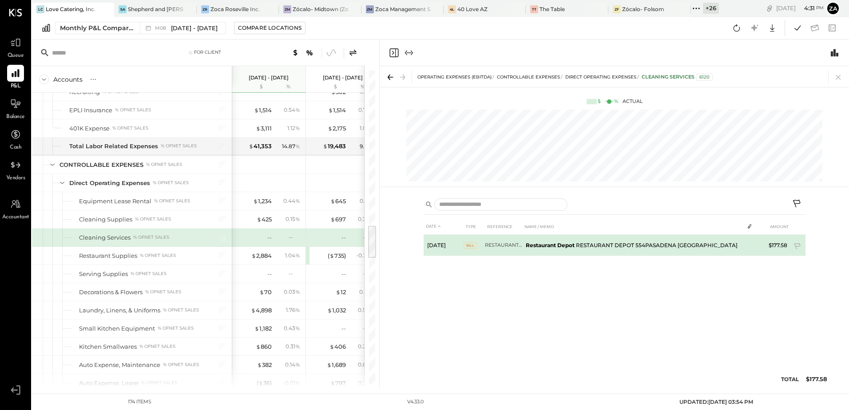
click at [548, 248] on b "Restaurant Depot" at bounding box center [550, 245] width 49 height 7
drag, startPoint x: 768, startPoint y: 244, endPoint x: 786, endPoint y: 246, distance: 17.5
click at [786, 246] on td "$177.58" at bounding box center [774, 245] width 34 height 21
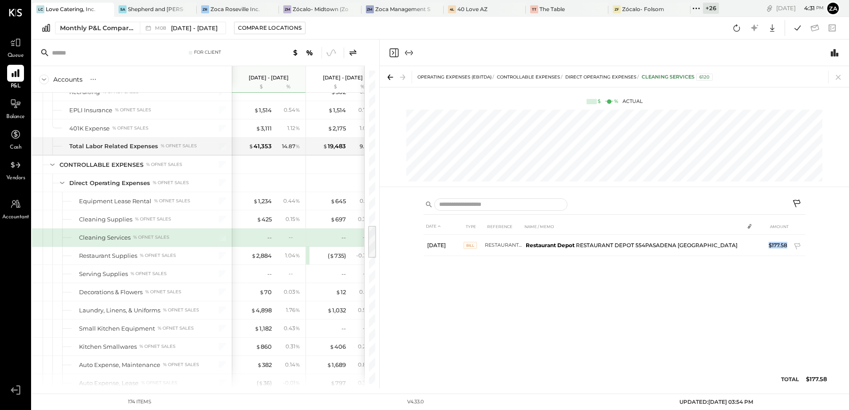
copy td "$177.58"
click at [843, 79] on icon at bounding box center [838, 77] width 12 height 12
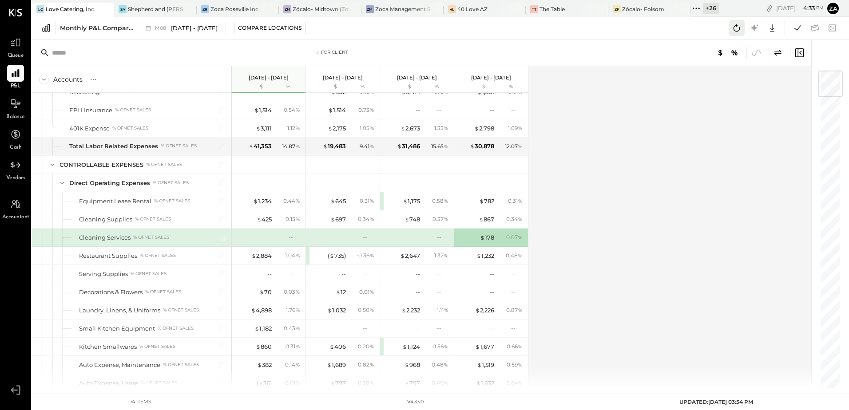
click at [737, 28] on icon at bounding box center [737, 28] width 12 height 12
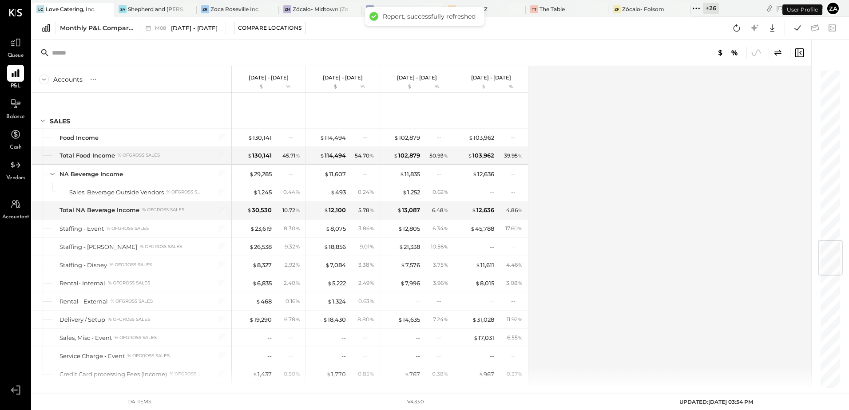
scroll to position [1434, 0]
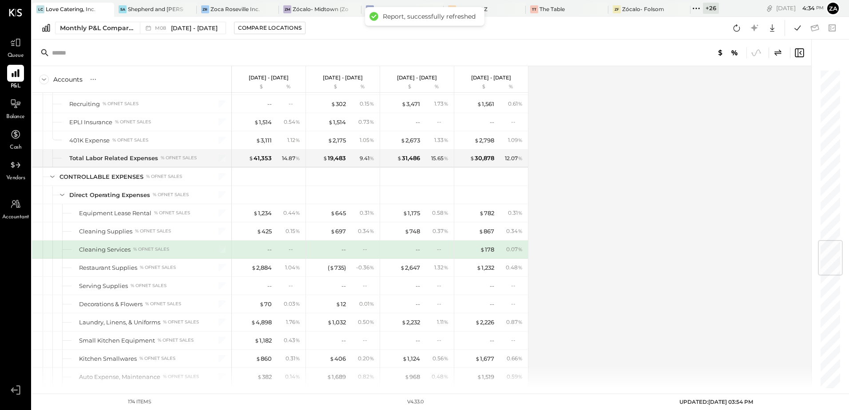
click at [598, 249] on div "Accounts S % GL [DATE] - [DATE] $ % [DATE] - [DATE] $ % [DATE] - [DATE] $ % [DA…" at bounding box center [422, 227] width 781 height 322
click at [734, 32] on icon at bounding box center [737, 28] width 12 height 12
click at [796, 32] on icon at bounding box center [798, 28] width 12 height 12
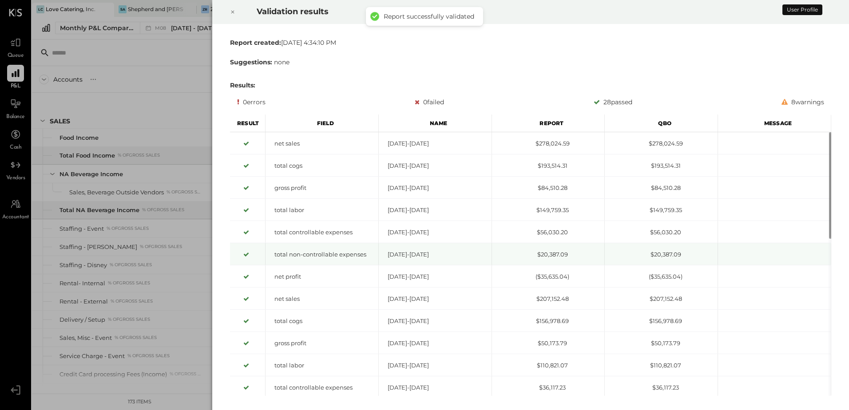
click at [617, 243] on div "total non-controllable expenses [DATE]-[DATE] $20,387.09 $20,387.09" at bounding box center [530, 243] width 601 height 0
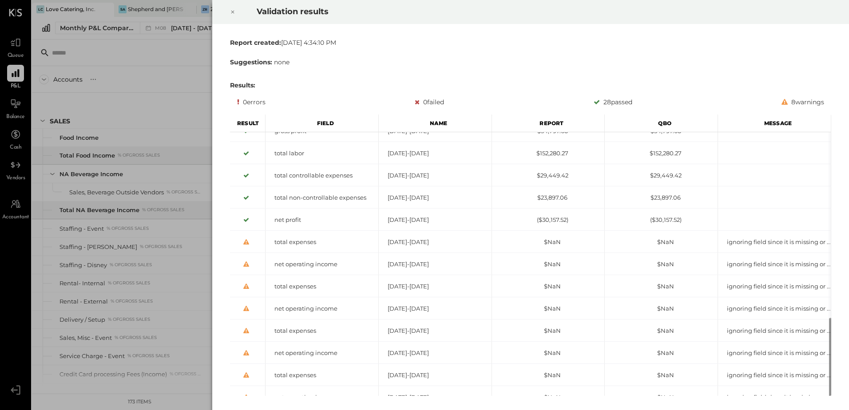
click at [235, 14] on div at bounding box center [233, 12] width 20 height 25
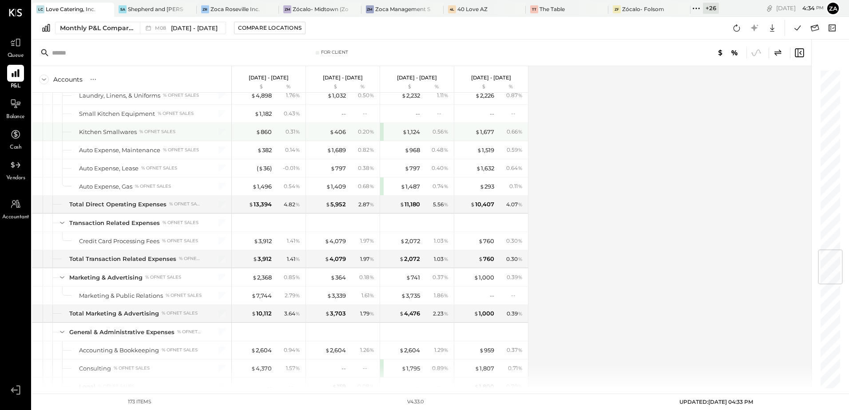
scroll to position [1510, 0]
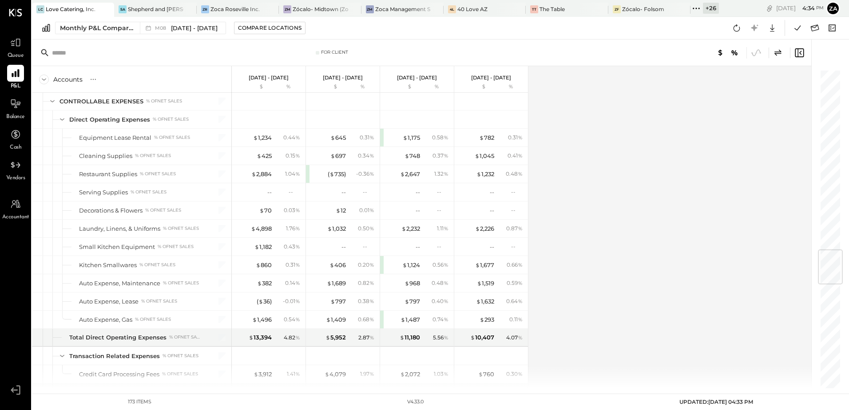
click at [631, 238] on div "Accounts S % GL [DATE] - [DATE] $ % [DATE] - [DATE] $ % [DATE] - [DATE] $ % [DA…" at bounding box center [422, 227] width 781 height 322
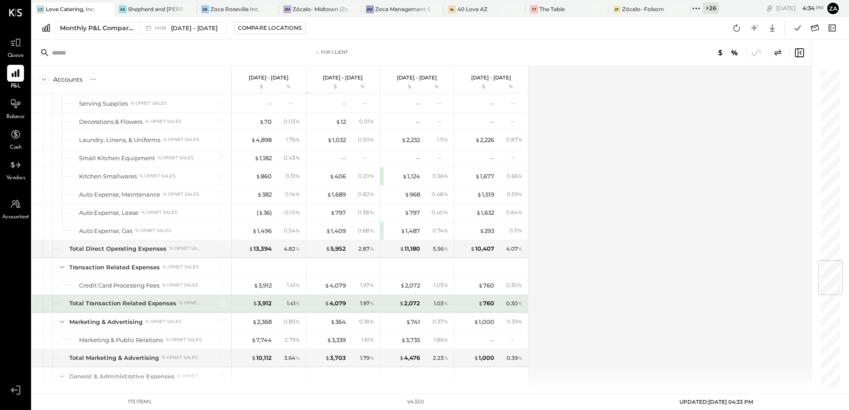
scroll to position [1643, 0]
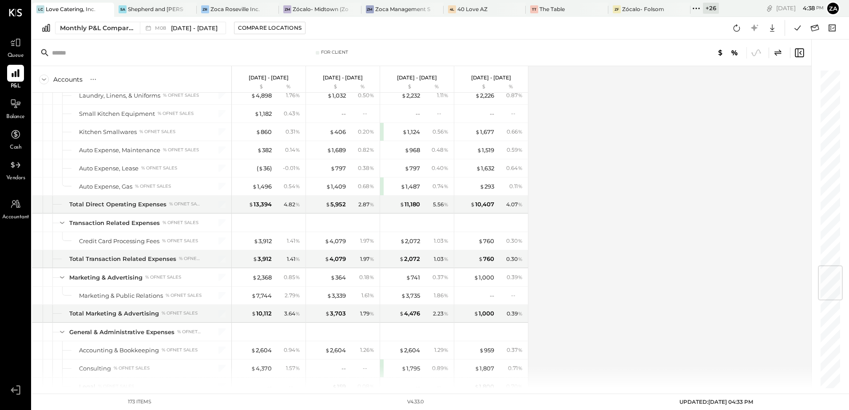
click at [672, 278] on div "Accounts S % GL [DATE] - [DATE] $ % [DATE] - [DATE] $ % [DATE] - [DATE] $ % [DA…" at bounding box center [422, 227] width 781 height 322
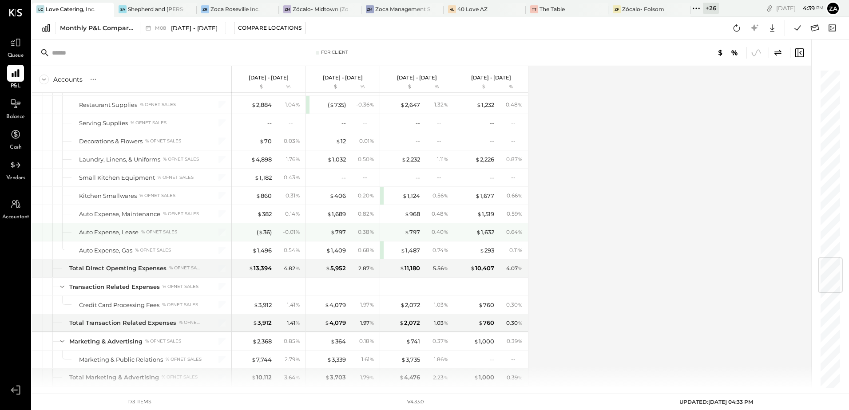
scroll to position [1668, 0]
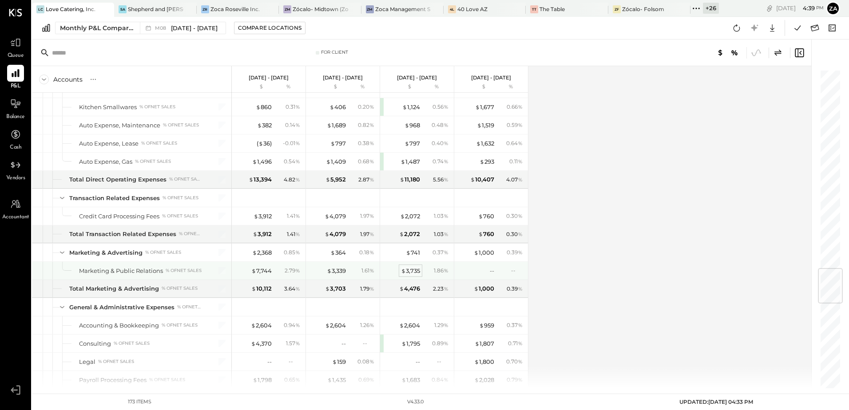
click at [414, 272] on div "$ 3,735" at bounding box center [410, 271] width 19 height 8
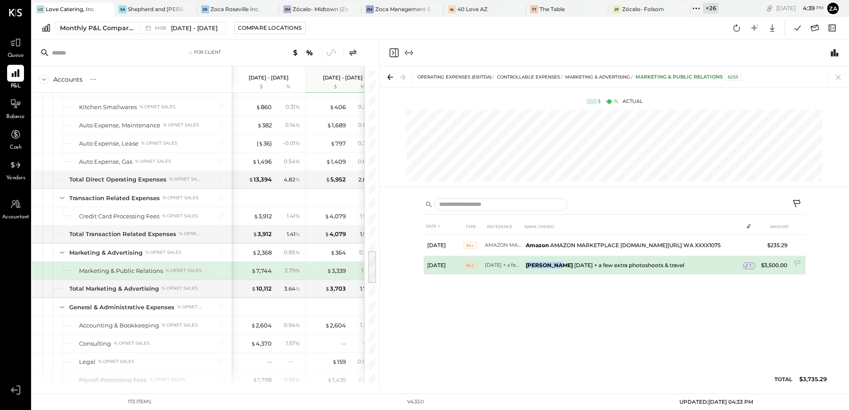
drag, startPoint x: 526, startPoint y: 262, endPoint x: 556, endPoint y: 264, distance: 29.9
click at [556, 264] on b "[PERSON_NAME]" at bounding box center [549, 265] width 47 height 7
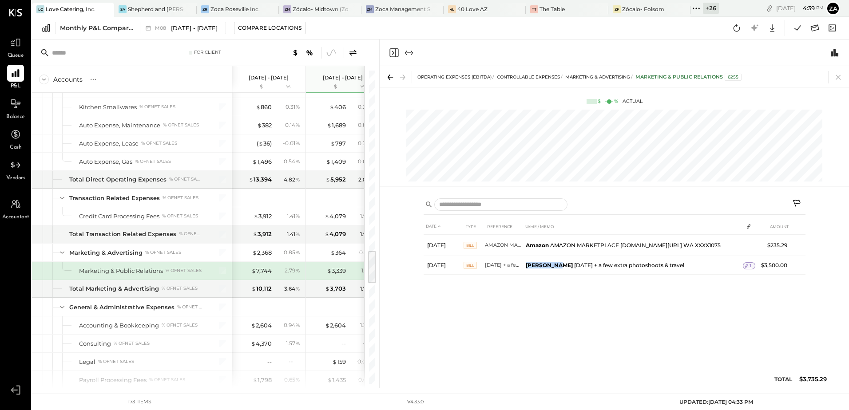
copy b "[PERSON_NAME]"
click at [839, 81] on icon at bounding box center [838, 77] width 12 height 12
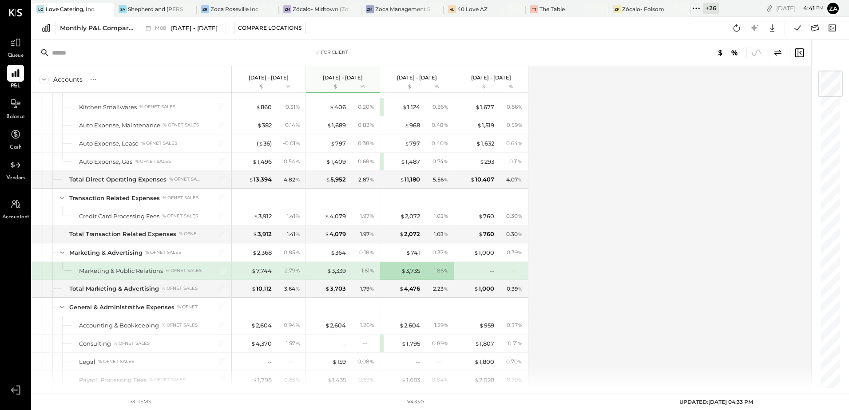
click at [627, 278] on div "Accounts S % GL [DATE] - [DATE] $ % [DATE] - [DATE] $ % [DATE] - [DATE] $ % [DA…" at bounding box center [422, 227] width 781 height 322
click at [417, 274] on div "$ 3,735" at bounding box center [410, 271] width 19 height 8
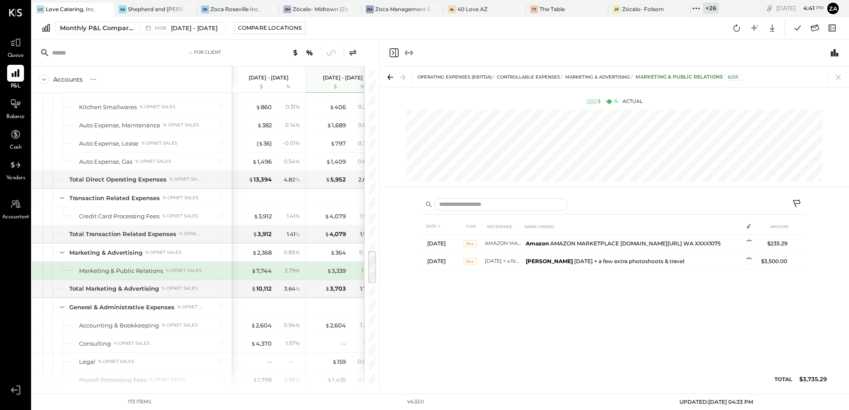
click at [837, 77] on icon at bounding box center [838, 77] width 12 height 12
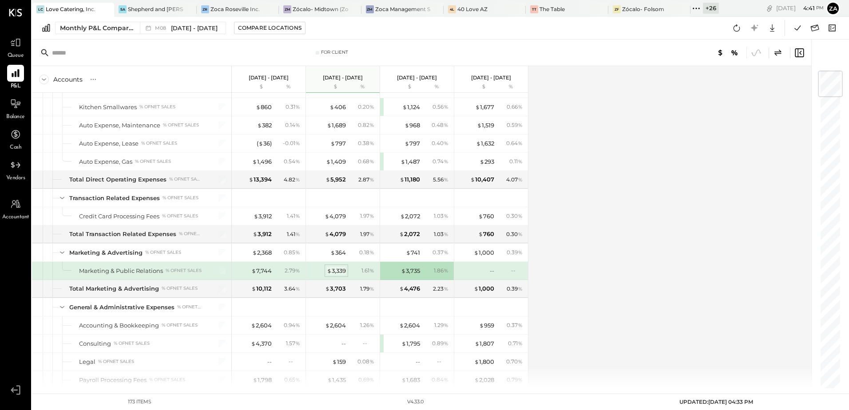
click at [332, 274] on div "$ 3,339" at bounding box center [336, 271] width 19 height 8
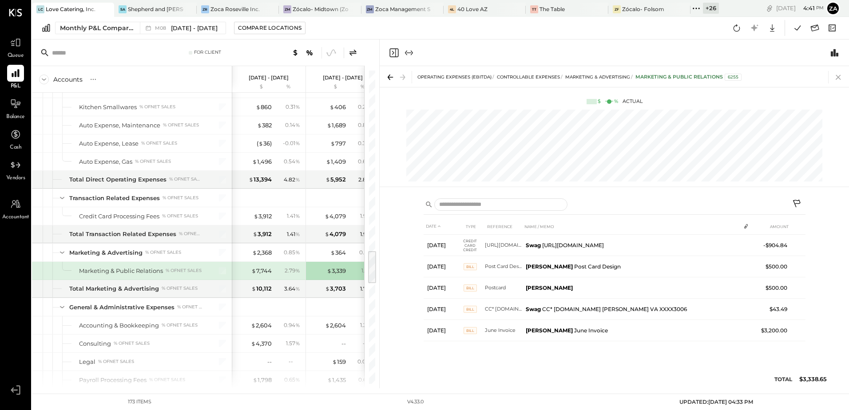
click at [838, 75] on icon at bounding box center [838, 77] width 12 height 12
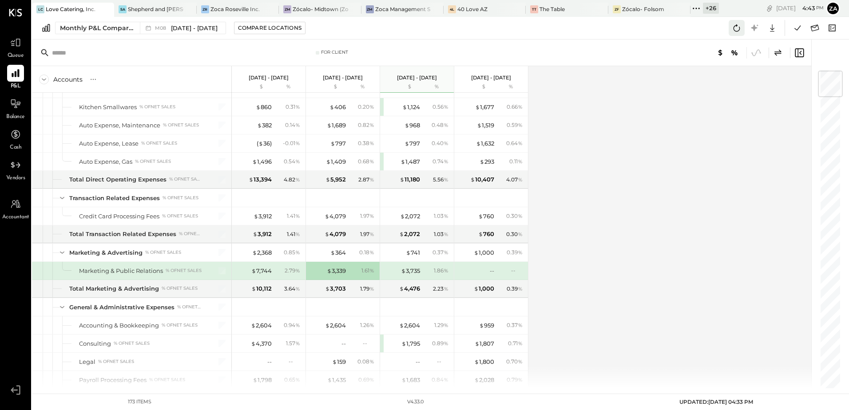
click at [739, 29] on icon at bounding box center [737, 27] width 7 height 7
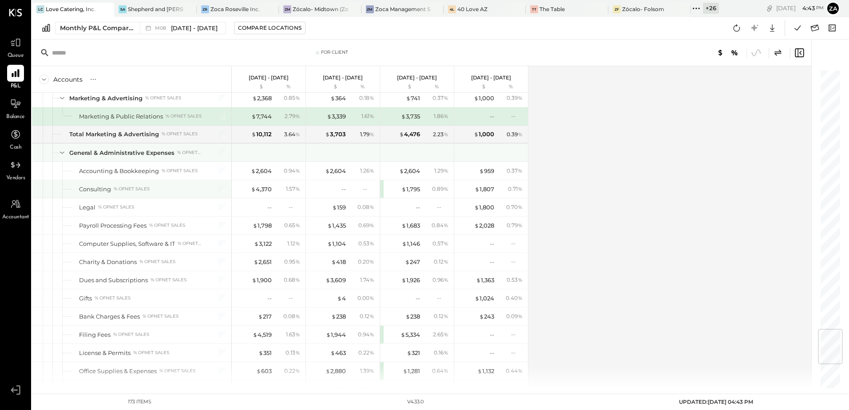
scroll to position [2134, 0]
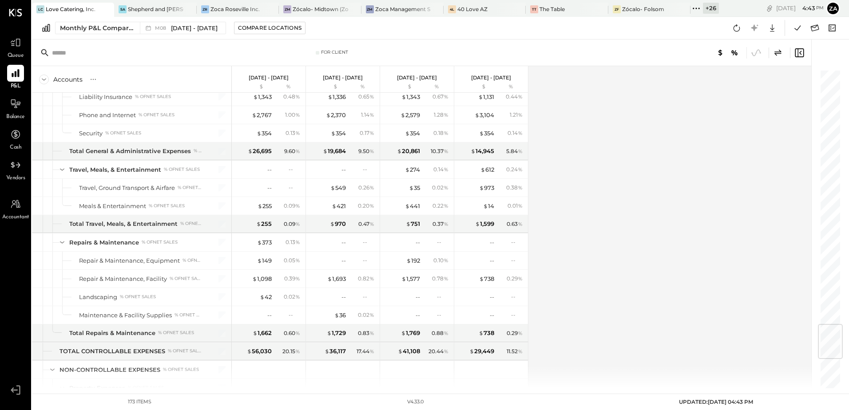
drag, startPoint x: 651, startPoint y: 234, endPoint x: 640, endPoint y: 238, distance: 12.0
click at [651, 234] on div "Accounts S % GL [DATE] - [DATE] $ % [DATE] - [DATE] $ % [DATE] - [DATE] $ % [DA…" at bounding box center [422, 227] width 781 height 322
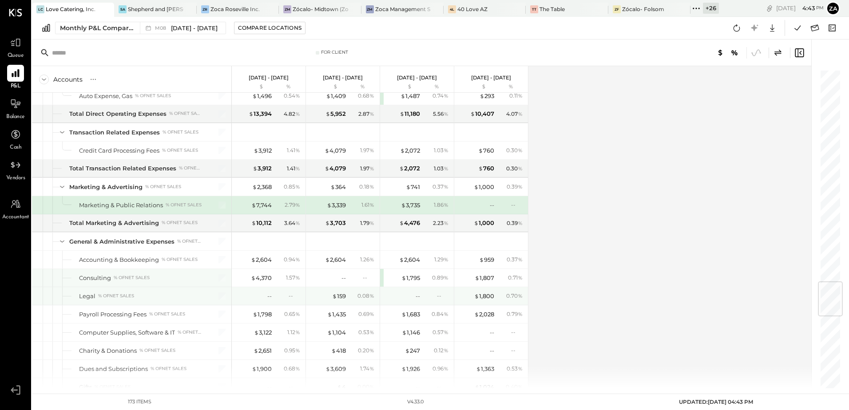
scroll to position [1778, 0]
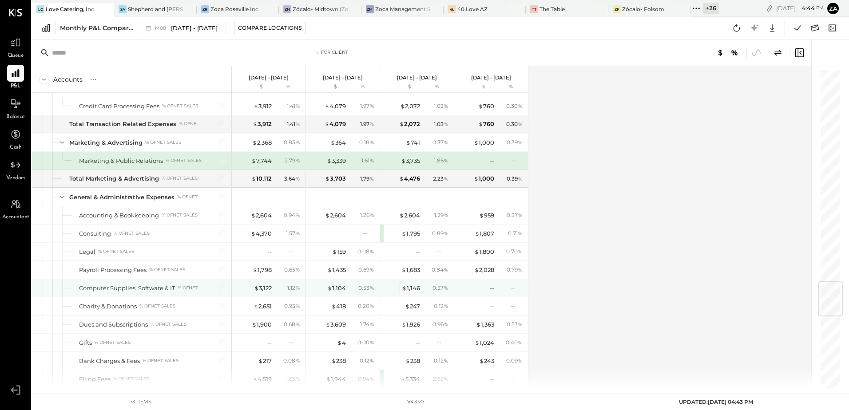
click at [414, 290] on div "$ 1,146" at bounding box center [411, 288] width 18 height 8
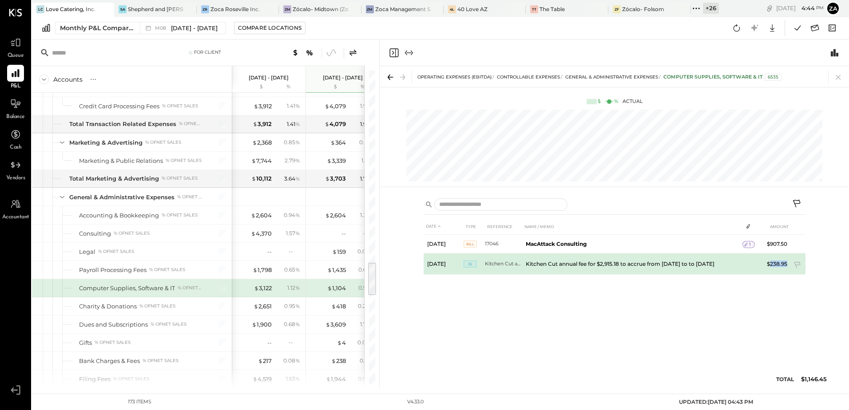
drag, startPoint x: 788, startPoint y: 265, endPoint x: 769, endPoint y: 268, distance: 19.9
click at [769, 268] on td "$238.95" at bounding box center [774, 264] width 34 height 21
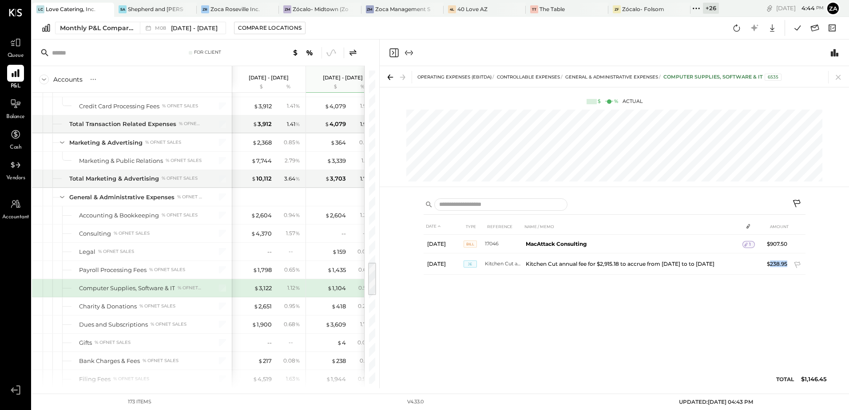
copy td "238.95"
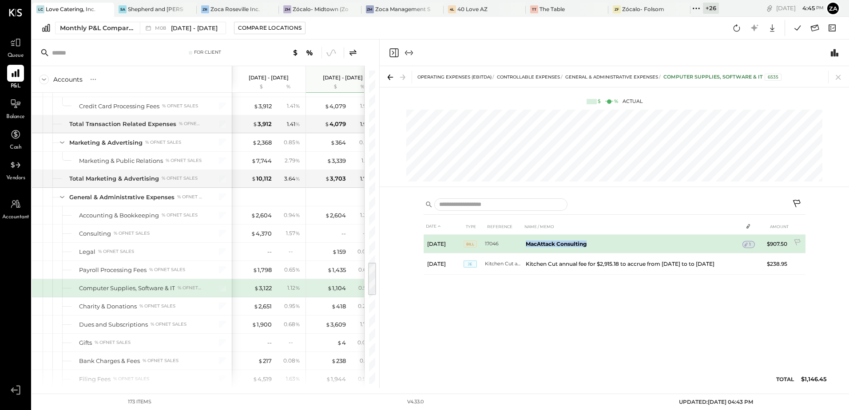
drag, startPoint x: 521, startPoint y: 246, endPoint x: 589, endPoint y: 247, distance: 67.5
click at [589, 247] on tr "[DATE] Bill 17046 MacAttack Consulting 1 $907.50" at bounding box center [615, 244] width 382 height 19
drag, startPoint x: 484, startPoint y: 246, endPoint x: 505, endPoint y: 246, distance: 21.3
click at [505, 246] on tr "[DATE] Bill 17046 MacAttack Consulting 1 $907.50" at bounding box center [615, 244] width 382 height 19
drag, startPoint x: 505, startPoint y: 246, endPoint x: 562, endPoint y: 245, distance: 56.4
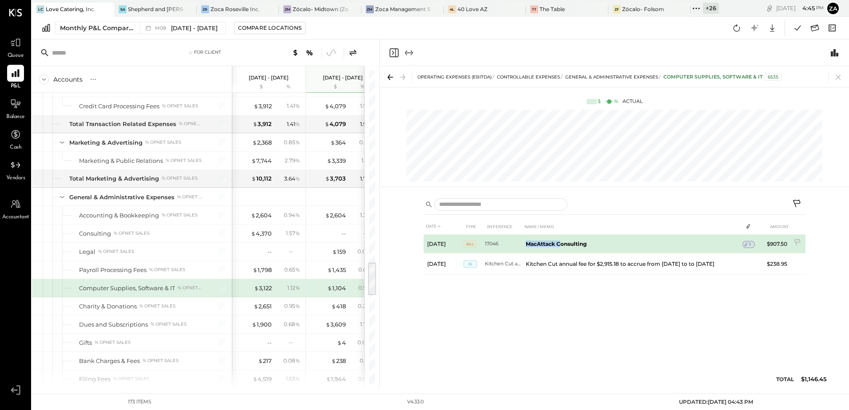
click at [562, 245] on td "MacAttack Consulting" at bounding box center [632, 244] width 220 height 19
copy b "MacAttack C"
click at [523, 243] on td "MacAttack Consulting" at bounding box center [632, 244] width 220 height 19
drag, startPoint x: 523, startPoint y: 243, endPoint x: 584, endPoint y: 247, distance: 60.6
click at [584, 247] on td "MacAttack Consulting" at bounding box center [632, 244] width 220 height 19
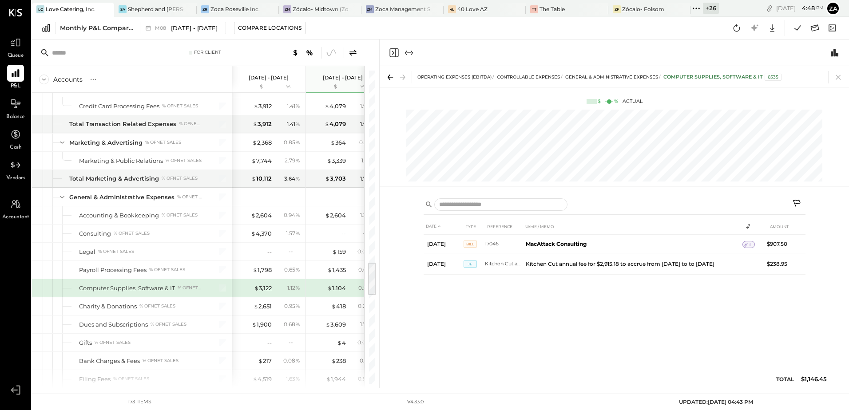
drag, startPoint x: 838, startPoint y: 80, endPoint x: 283, endPoint y: 352, distance: 618.1
click at [838, 80] on icon at bounding box center [838, 77] width 12 height 12
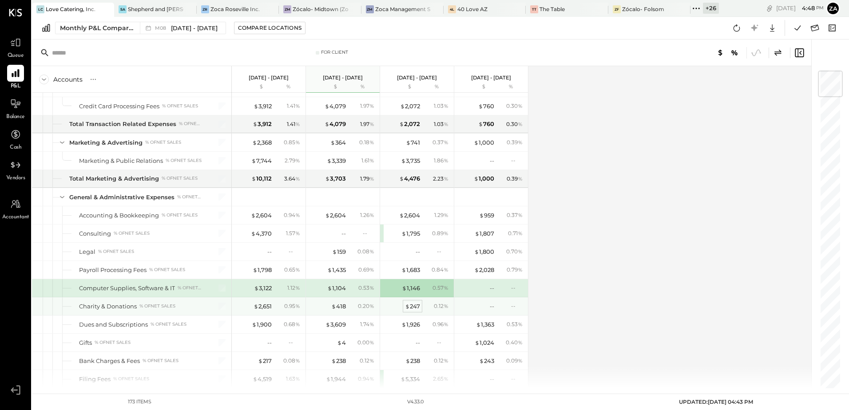
click at [415, 308] on div "$ 247" at bounding box center [412, 306] width 15 height 8
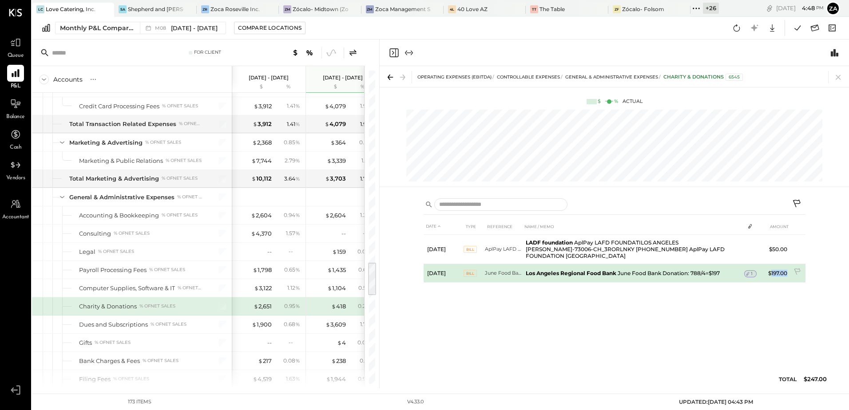
drag, startPoint x: 771, startPoint y: 273, endPoint x: 787, endPoint y: 273, distance: 16.0
click at [787, 273] on td "$197.00" at bounding box center [774, 273] width 34 height 19
copy td "197.00"
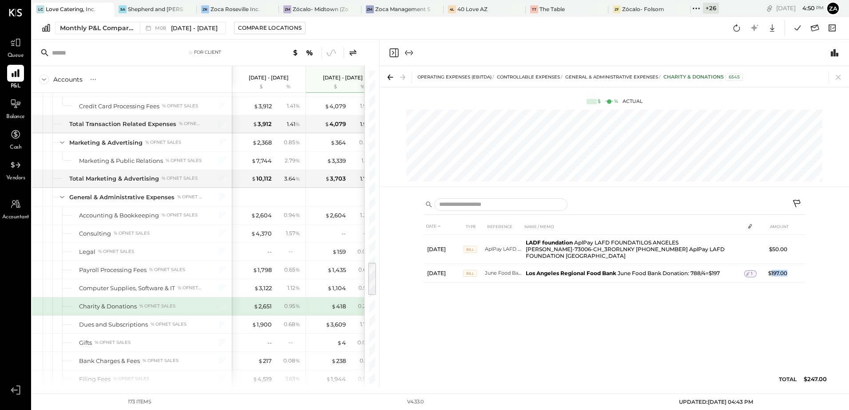
drag, startPoint x: 840, startPoint y: 78, endPoint x: 351, endPoint y: 349, distance: 558.4
click at [840, 78] on icon at bounding box center [838, 77] width 12 height 12
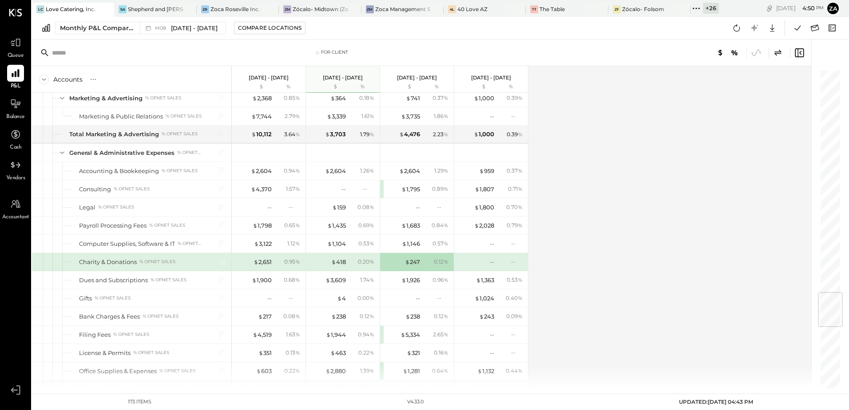
scroll to position [1867, 0]
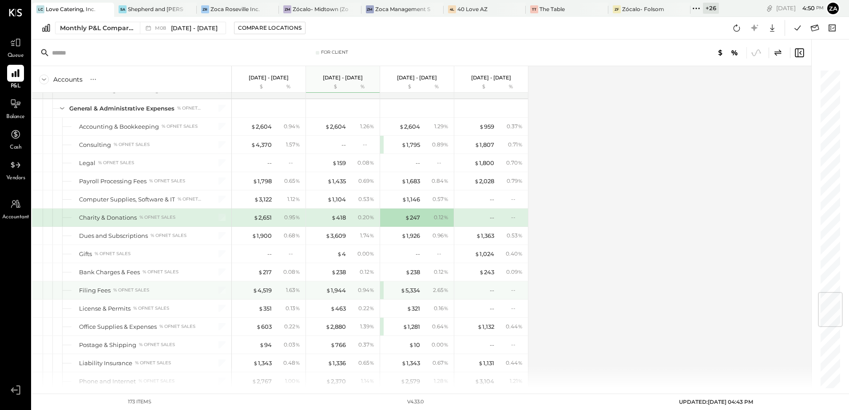
drag, startPoint x: 412, startPoint y: 290, endPoint x: 462, endPoint y: 408, distance: 127.9
click at [412, 290] on div "$ 5,334" at bounding box center [411, 290] width 20 height 8
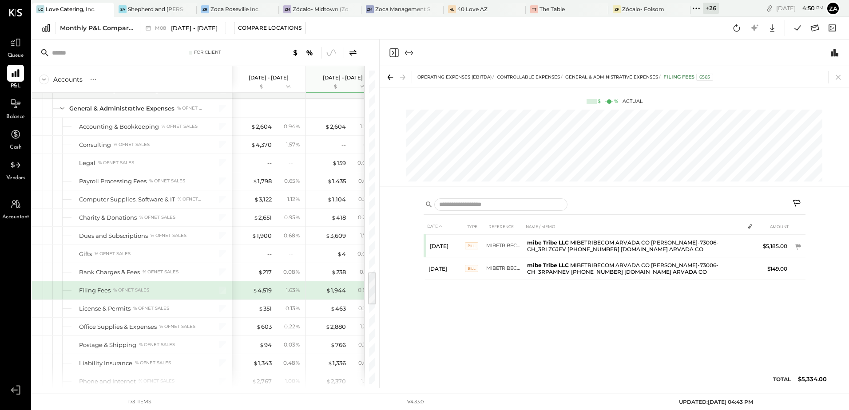
drag, startPoint x: 837, startPoint y: 74, endPoint x: 501, endPoint y: 299, distance: 404.1
click at [837, 74] on icon at bounding box center [838, 77] width 12 height 12
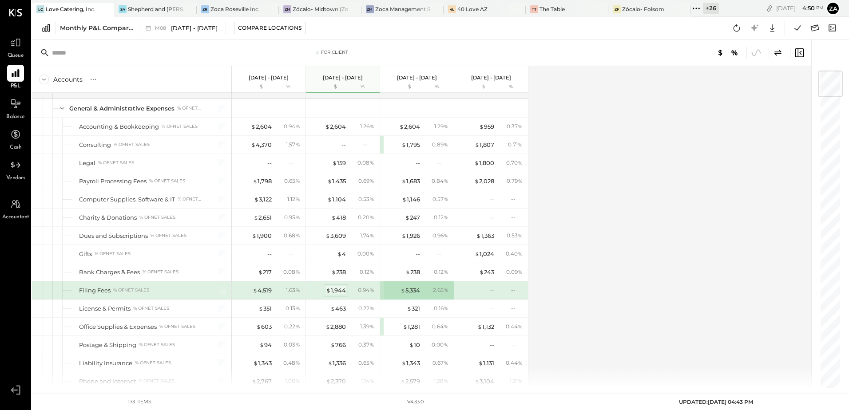
click at [345, 292] on div "$ 1,944" at bounding box center [336, 290] width 20 height 8
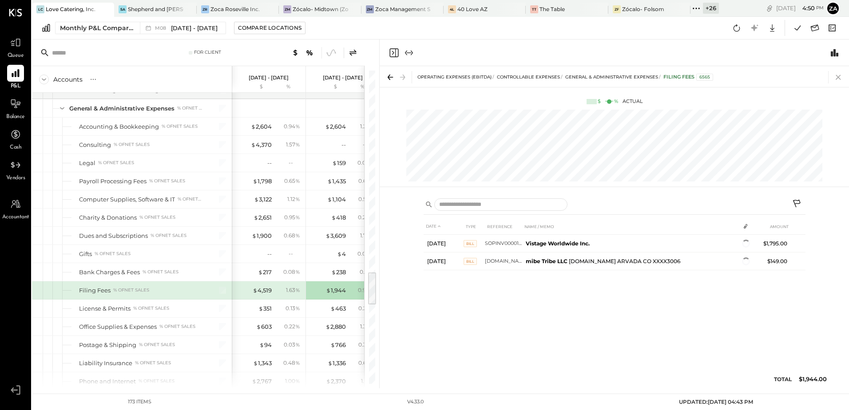
click at [838, 81] on icon at bounding box center [838, 77] width 12 height 12
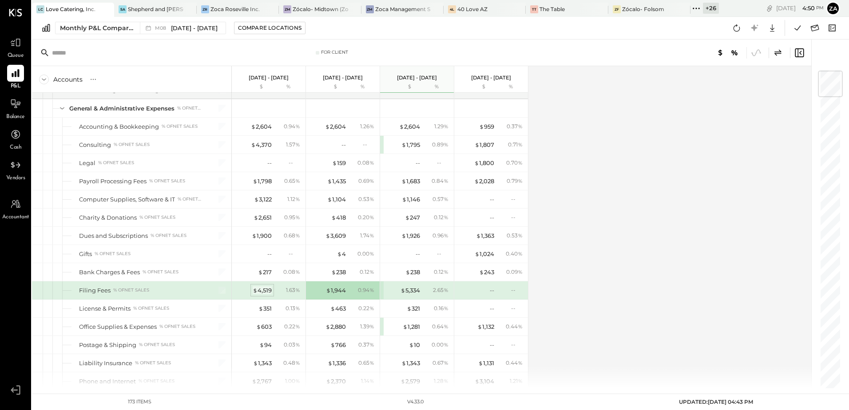
click at [262, 290] on div "$ 4,519" at bounding box center [262, 290] width 19 height 8
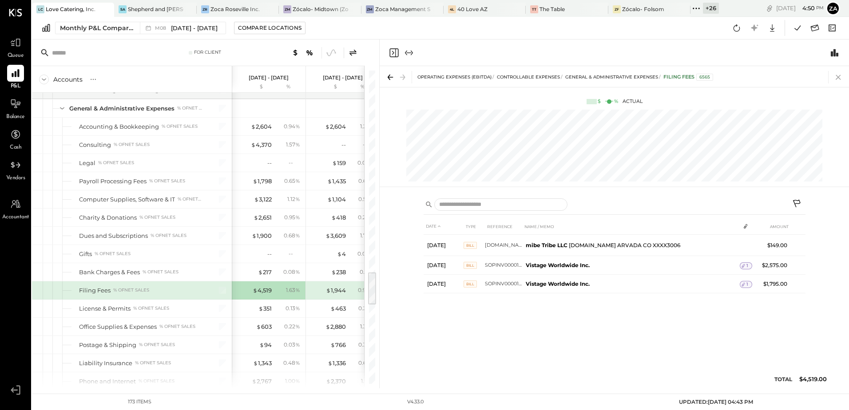
click at [842, 73] on icon at bounding box center [838, 77] width 12 height 12
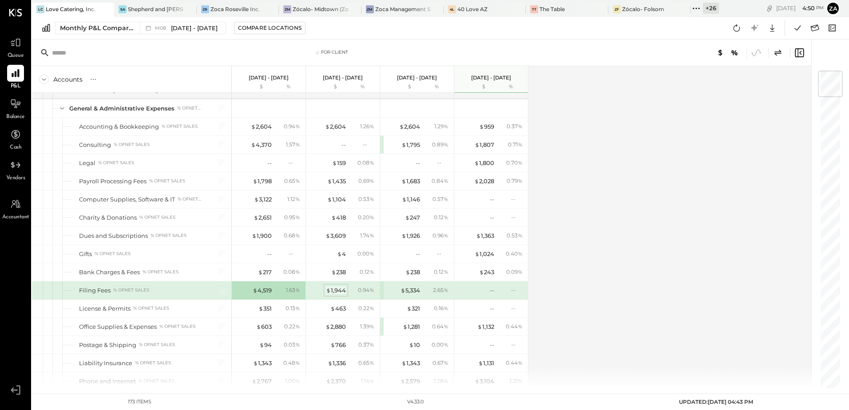
click at [338, 291] on div "$ 1,944" at bounding box center [336, 290] width 20 height 8
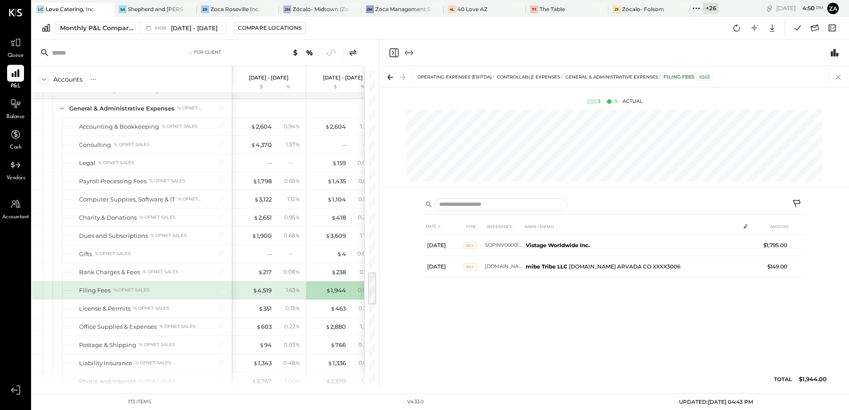
click at [839, 77] on icon at bounding box center [838, 77] width 5 height 5
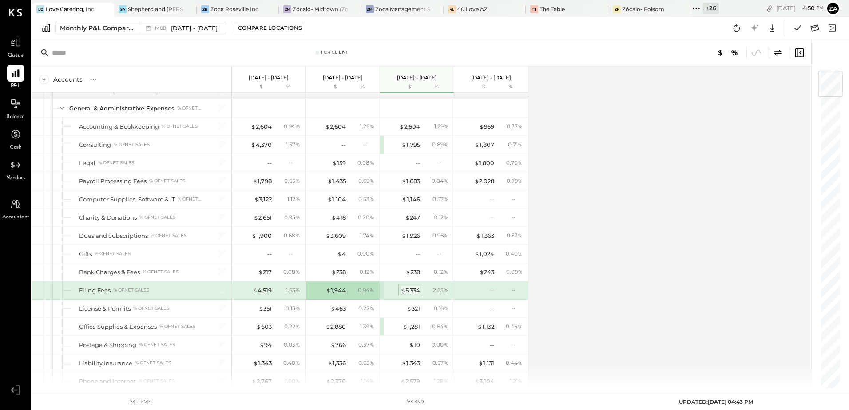
click at [410, 292] on div "$ 5,334" at bounding box center [411, 290] width 20 height 8
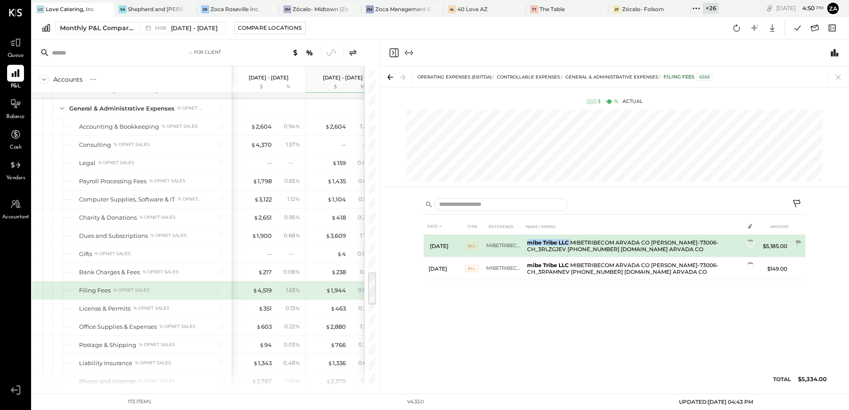
drag, startPoint x: 529, startPoint y: 241, endPoint x: 570, endPoint y: 243, distance: 41.3
click at [570, 243] on td "mibe Tribe LLC MIBETRIBECOM ARVADA CO [PERSON_NAME]-73006-CH_3RLZGJEV [PHONE_NU…" at bounding box center [634, 246] width 221 height 23
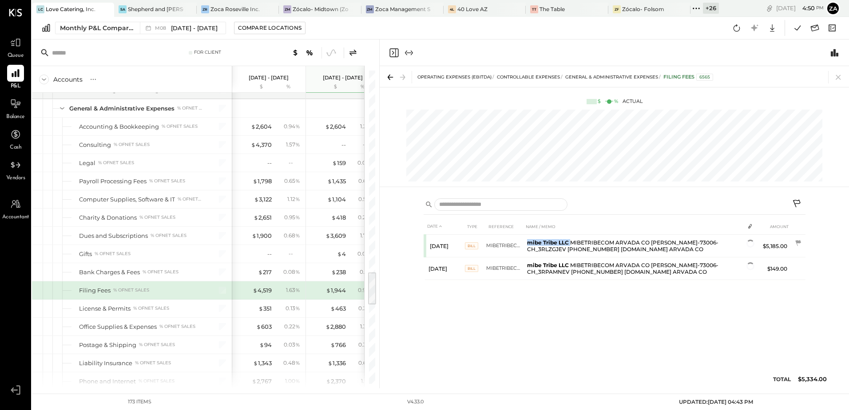
copy td "mibe Tribe LLC"
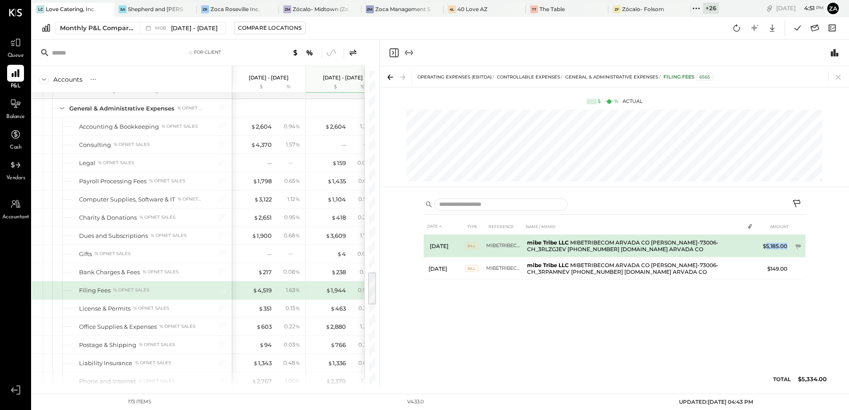
drag, startPoint x: 788, startPoint y: 245, endPoint x: 767, endPoint y: 249, distance: 21.3
click at [767, 249] on td "$5,185.00" at bounding box center [774, 246] width 34 height 23
copy td "5,185.00"
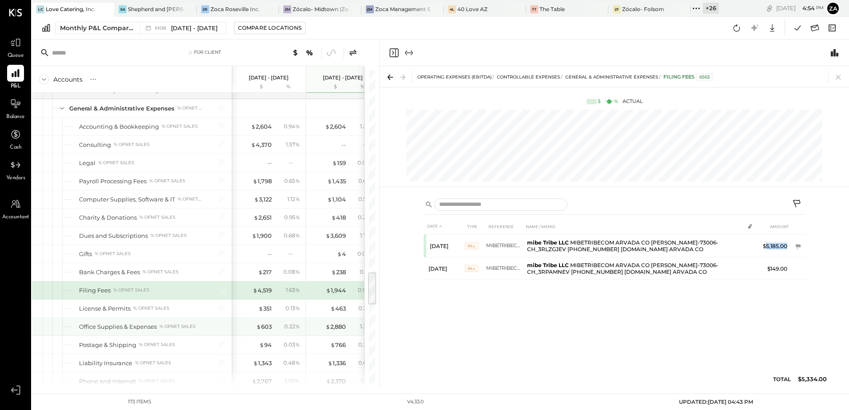
drag, startPoint x: 101, startPoint y: 324, endPoint x: 82, endPoint y: 297, distance: 32.8
click at [101, 324] on div "Office Supplies & Expenses" at bounding box center [118, 327] width 78 height 8
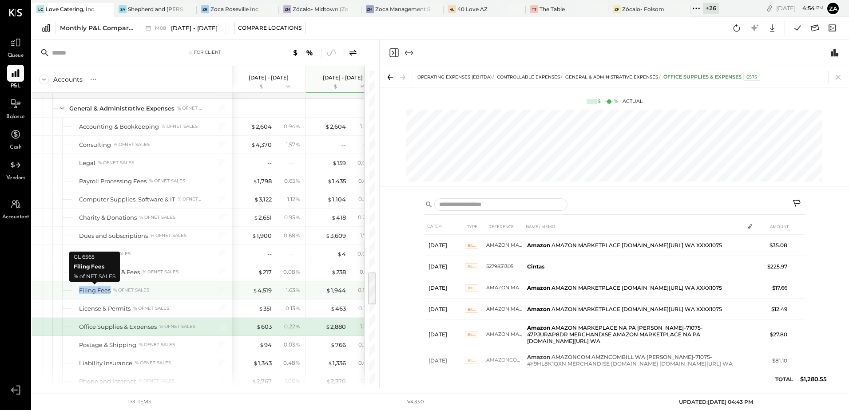
drag, startPoint x: 97, startPoint y: 294, endPoint x: 109, endPoint y: 294, distance: 12.0
click at [109, 294] on div "Filing Fees % of NET SALES" at bounding box center [132, 291] width 200 height 18
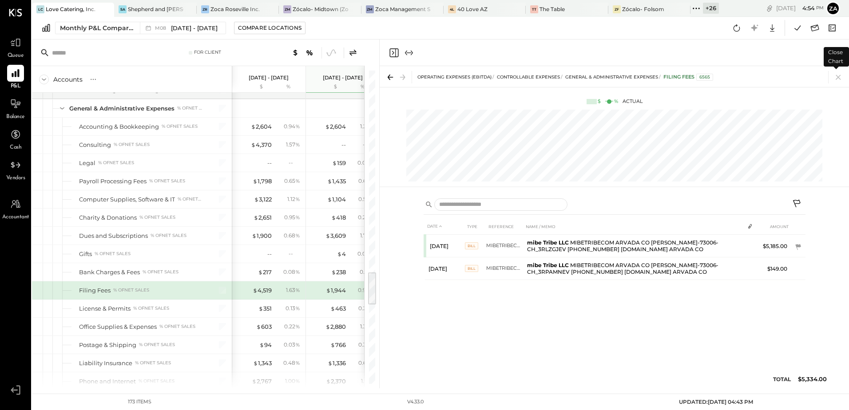
drag, startPoint x: 840, startPoint y: 79, endPoint x: 765, endPoint y: 391, distance: 321.1
click at [840, 79] on icon at bounding box center [838, 77] width 5 height 5
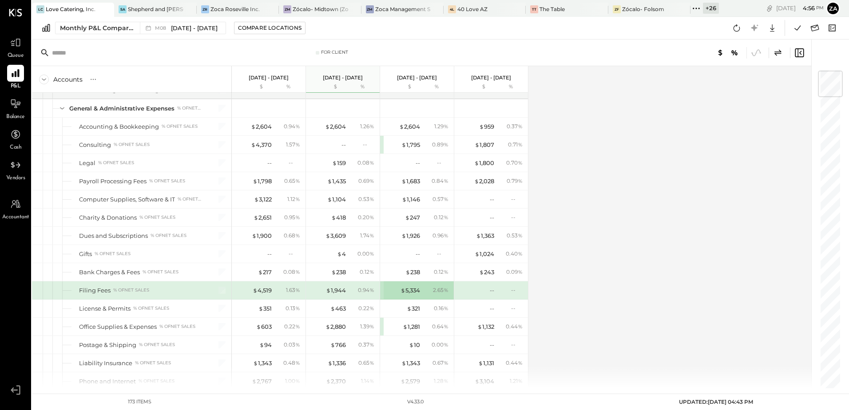
drag, startPoint x: 418, startPoint y: 290, endPoint x: 171, endPoint y: 281, distance: 247.6
click at [418, 290] on div "$ 5,334" at bounding box center [411, 290] width 20 height 8
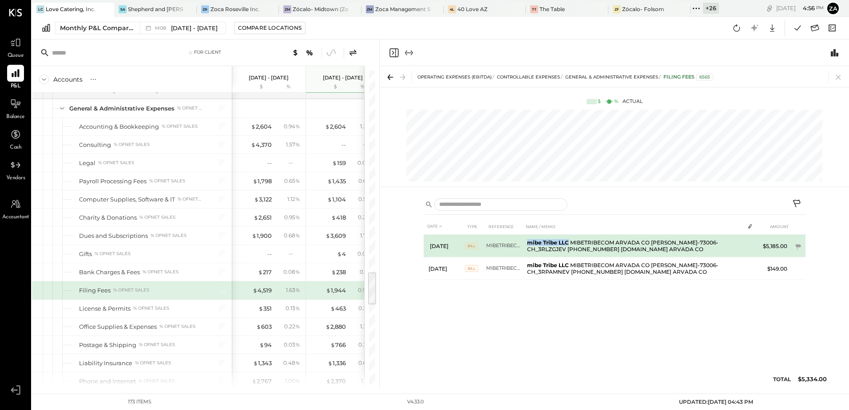
drag, startPoint x: 525, startPoint y: 244, endPoint x: 568, endPoint y: 244, distance: 43.1
click at [568, 244] on td "mibe Tribe LLC MIBETRIBECOM ARVADA CO [PERSON_NAME]-73006-CH_3RLZGJEV [PHONE_NU…" at bounding box center [634, 246] width 221 height 23
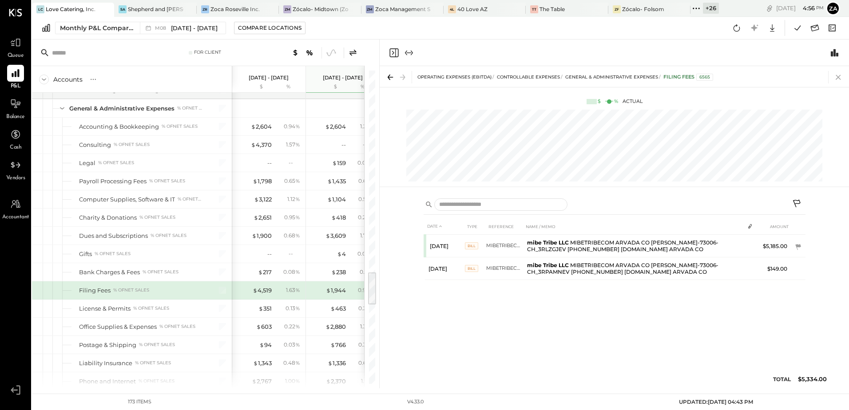
click at [840, 79] on icon at bounding box center [838, 77] width 12 height 12
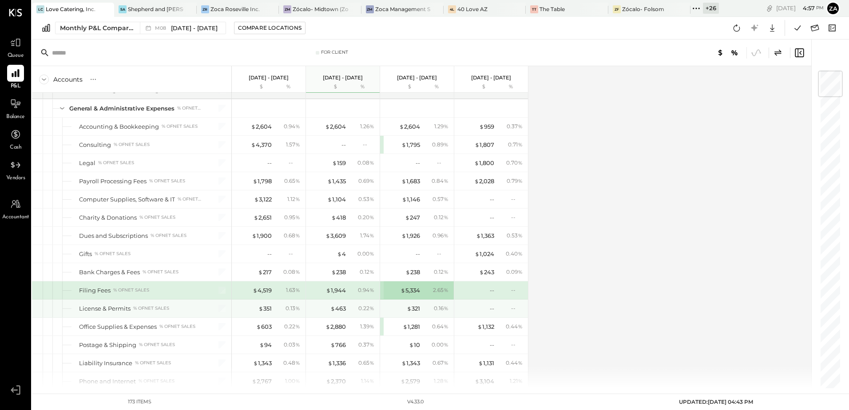
scroll to position [1911, 0]
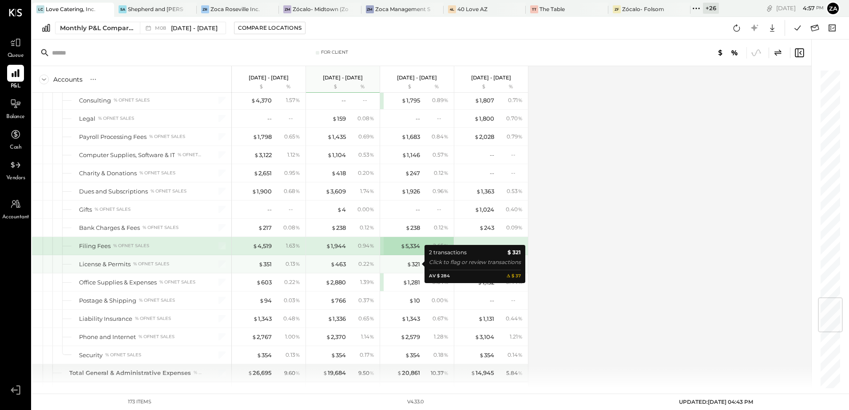
click at [414, 264] on div "$ 321" at bounding box center [413, 264] width 13 height 8
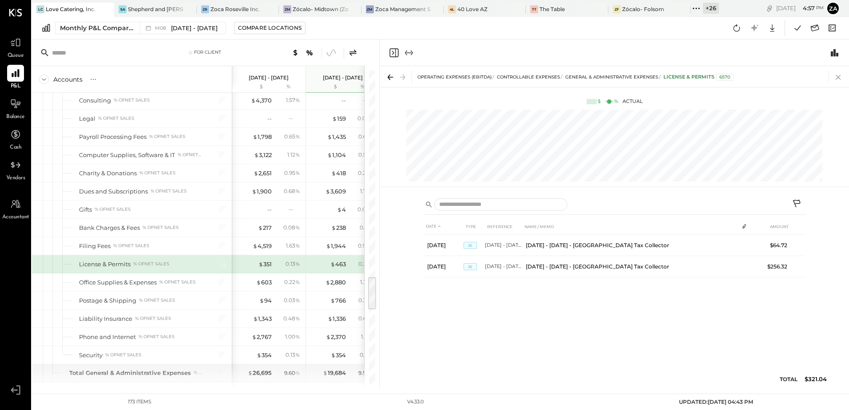
click at [839, 80] on icon at bounding box center [838, 77] width 12 height 12
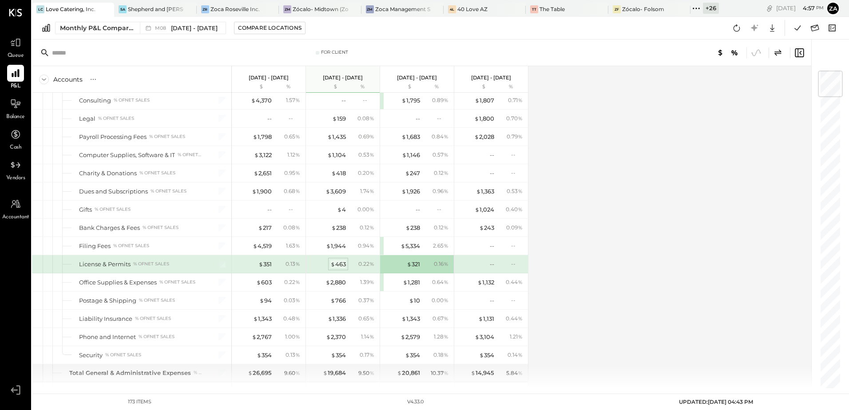
click at [341, 264] on div "$ 463" at bounding box center [338, 264] width 16 height 8
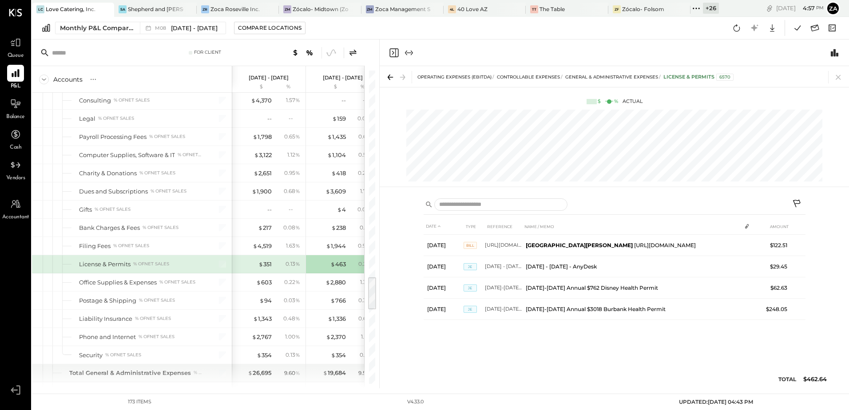
drag, startPoint x: 838, startPoint y: 81, endPoint x: 731, endPoint y: 327, distance: 268.1
click at [838, 81] on icon at bounding box center [838, 77] width 12 height 12
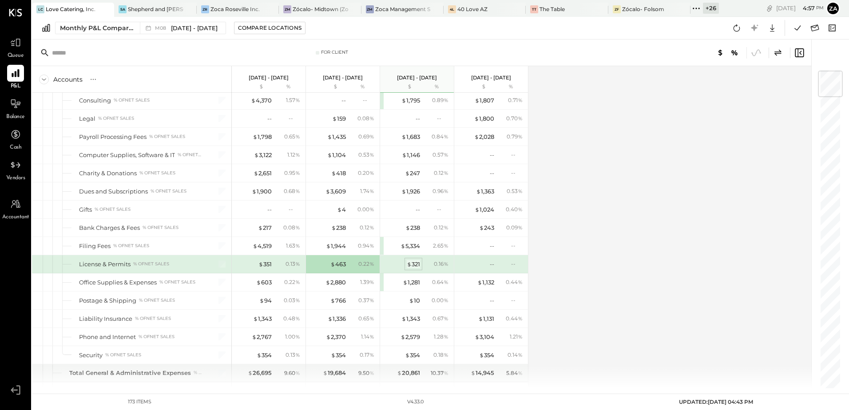
click at [417, 264] on div "$ 321" at bounding box center [413, 264] width 13 height 8
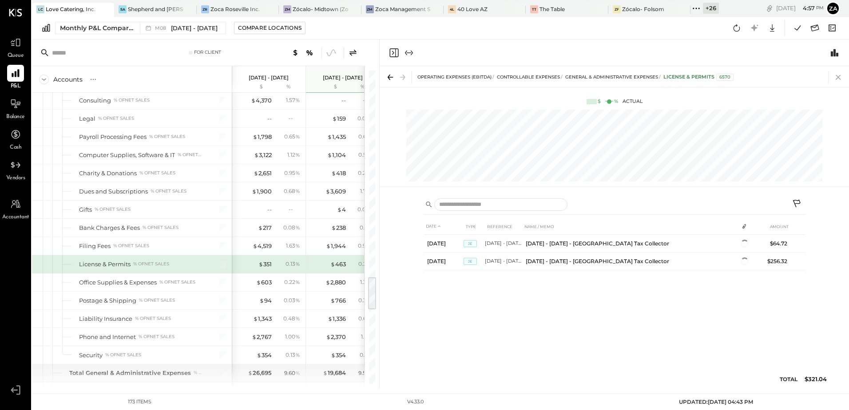
click at [834, 78] on icon at bounding box center [838, 77] width 12 height 12
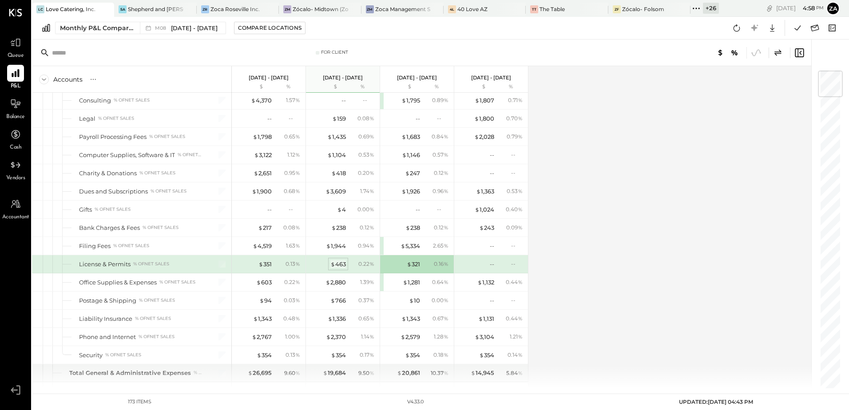
click at [341, 266] on div "$ 463" at bounding box center [338, 264] width 16 height 8
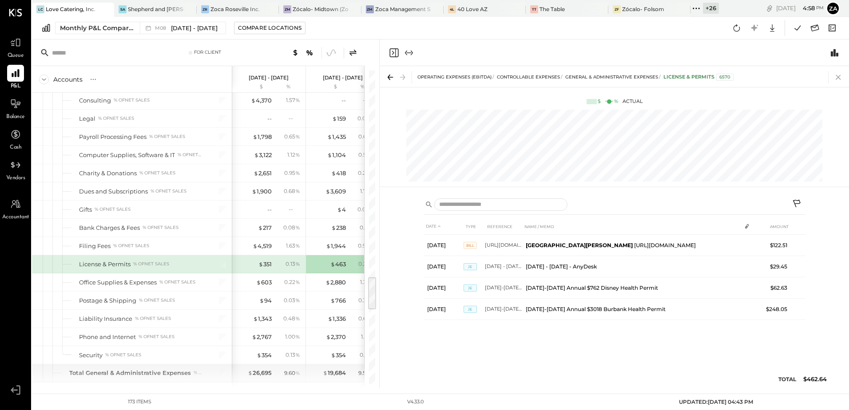
click at [836, 78] on icon at bounding box center [838, 77] width 12 height 12
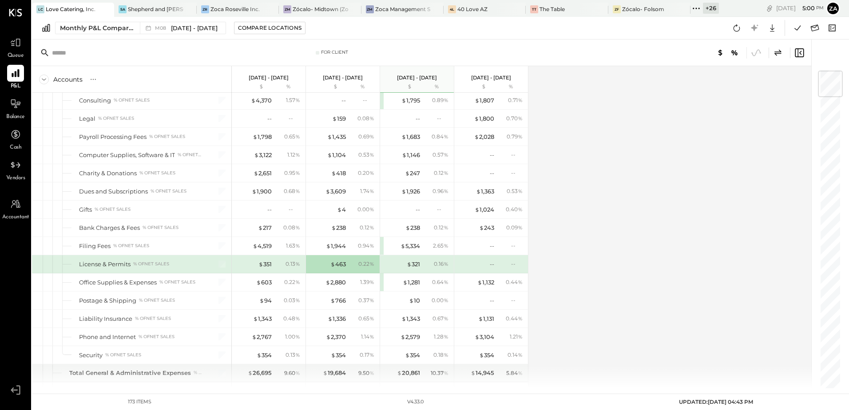
drag, startPoint x: 648, startPoint y: 266, endPoint x: 640, endPoint y: 271, distance: 8.4
click at [648, 266] on div "Accounts S % GL [DATE] - [DATE] $ % [DATE] - [DATE] $ % [DATE] - [DATE] $ % [DA…" at bounding box center [422, 227] width 781 height 322
click at [417, 302] on div "$ 10" at bounding box center [414, 301] width 11 height 8
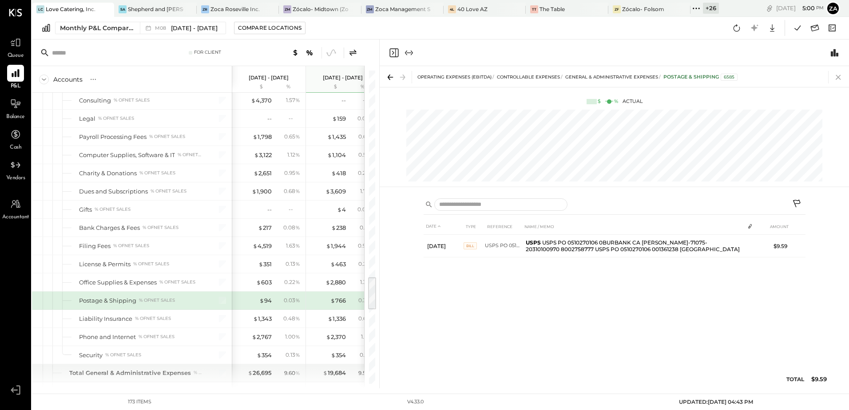
click at [837, 78] on icon at bounding box center [838, 77] width 5 height 5
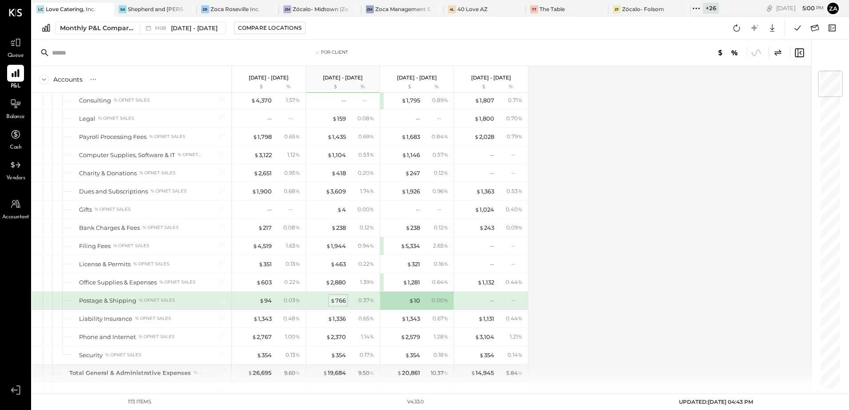
click at [342, 298] on div "$ 766" at bounding box center [338, 301] width 16 height 8
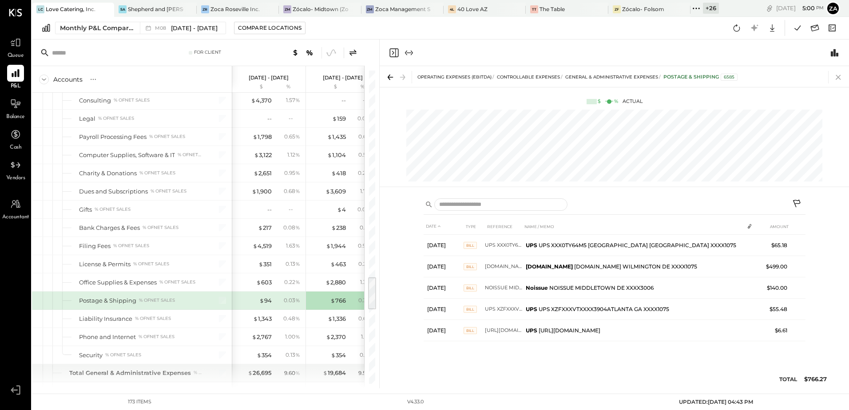
click at [841, 77] on icon at bounding box center [838, 77] width 12 height 12
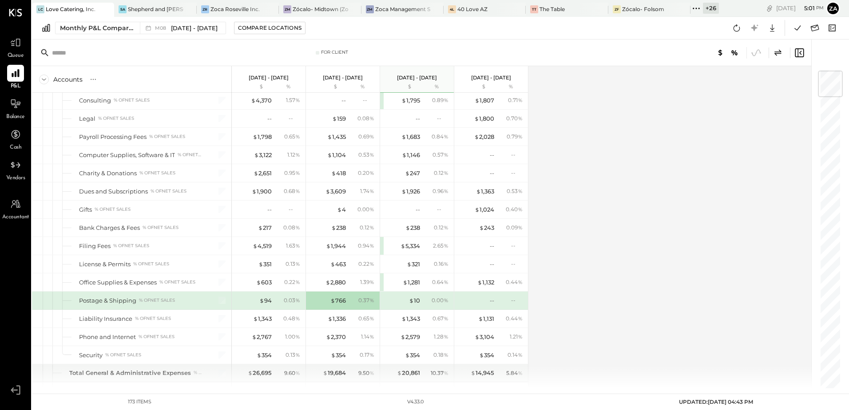
click at [600, 302] on div "Accounts S % GL [DATE] - [DATE] $ % [DATE] - [DATE] $ % [DATE] - [DATE] $ % [DA…" at bounding box center [422, 227] width 781 height 322
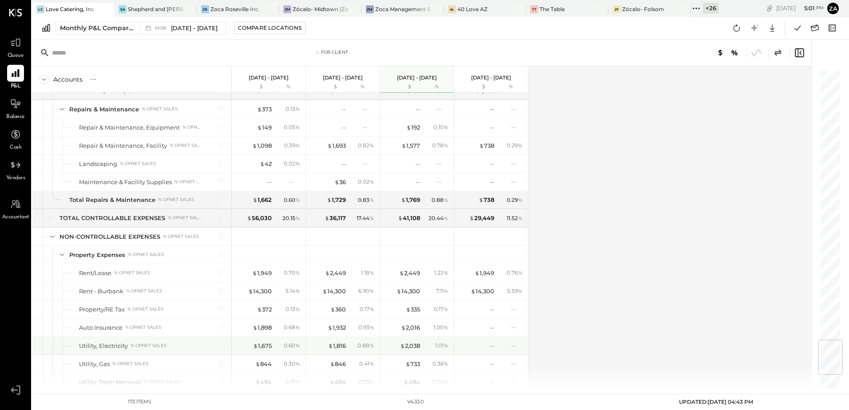
scroll to position [2356, 0]
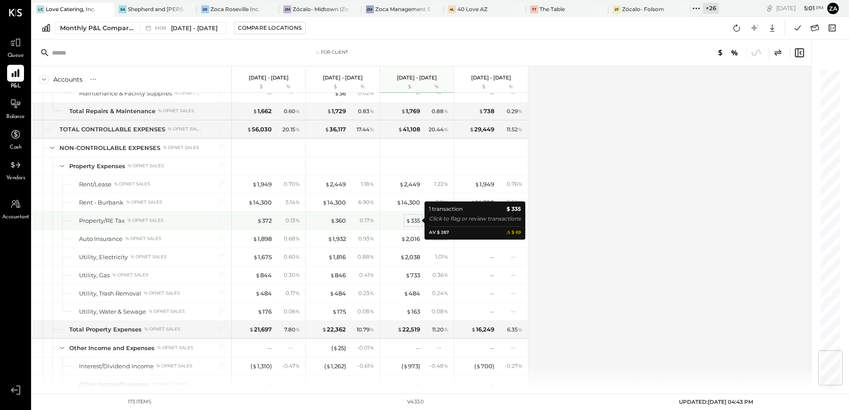
click at [411, 220] on div "$ 335" at bounding box center [413, 221] width 14 height 8
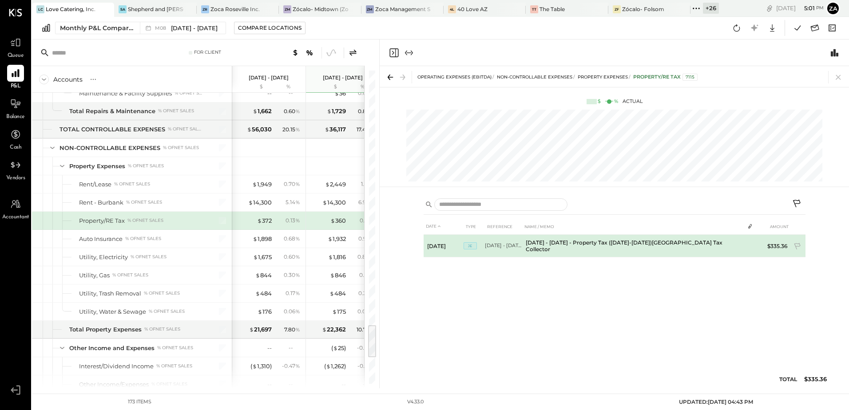
click at [774, 246] on td "$335.36" at bounding box center [774, 246] width 34 height 23
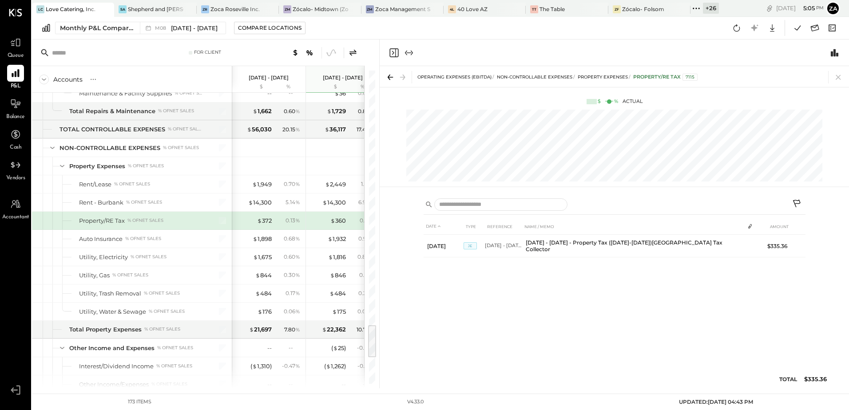
drag, startPoint x: 840, startPoint y: 75, endPoint x: 538, endPoint y: 279, distance: 364.7
click at [840, 75] on icon at bounding box center [838, 77] width 5 height 5
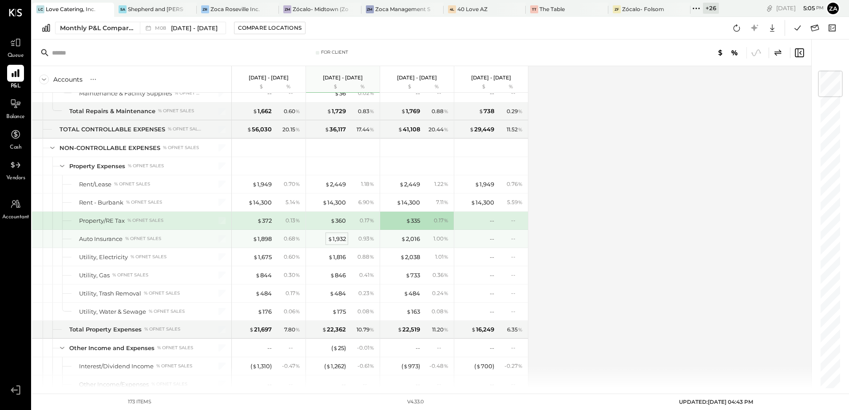
click at [339, 240] on div "$ 1,932" at bounding box center [337, 239] width 18 height 8
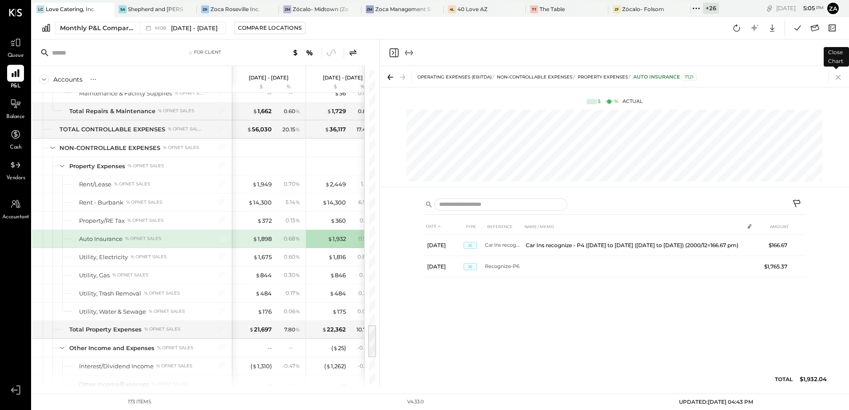
click at [838, 81] on icon at bounding box center [838, 77] width 12 height 12
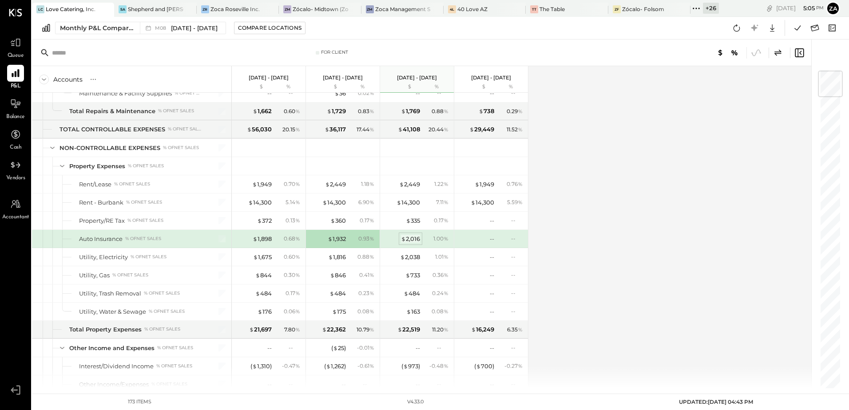
click at [414, 240] on div "$ 2,016" at bounding box center [410, 239] width 19 height 8
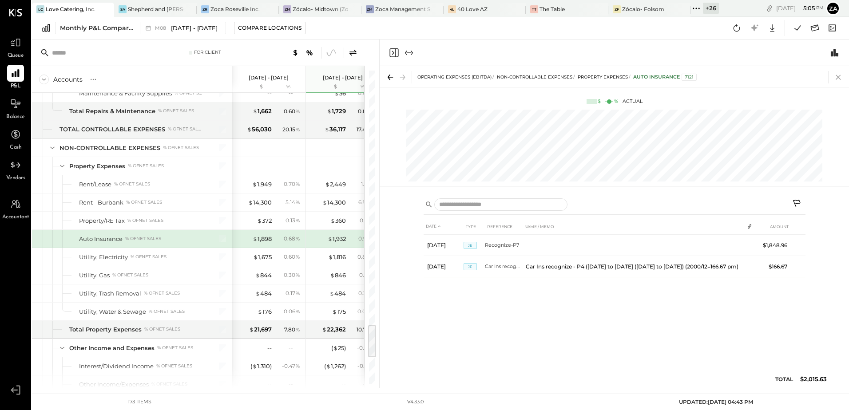
click at [839, 79] on icon at bounding box center [838, 77] width 12 height 12
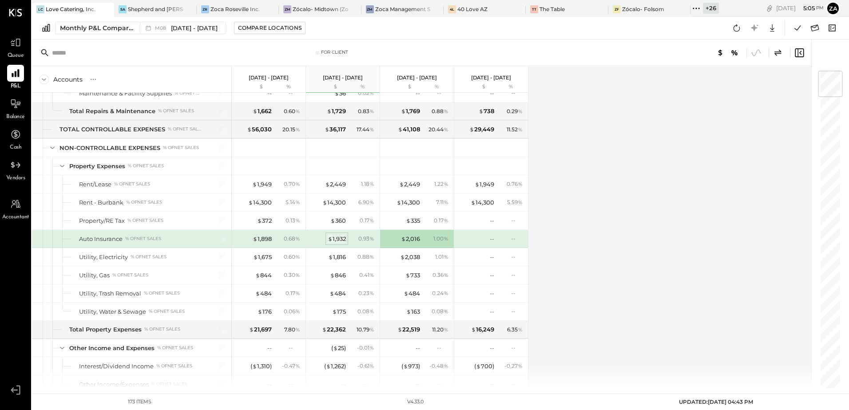
click at [340, 238] on div "$ 1,932" at bounding box center [337, 239] width 18 height 8
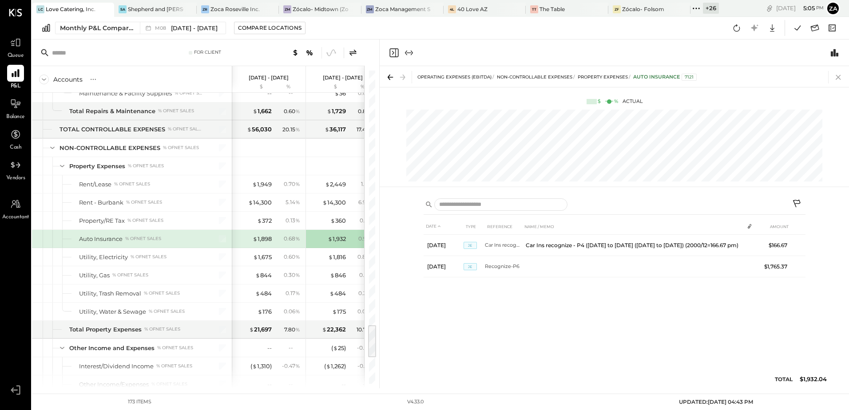
click at [838, 77] on icon at bounding box center [838, 77] width 5 height 5
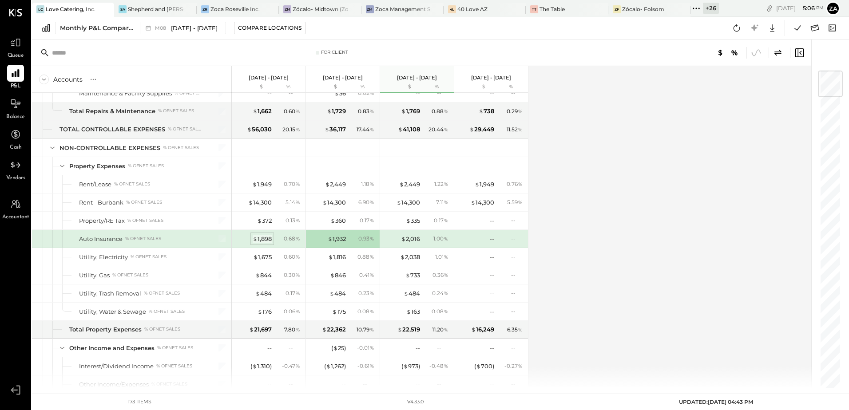
click at [270, 240] on div "$ 1,898" at bounding box center [262, 239] width 19 height 8
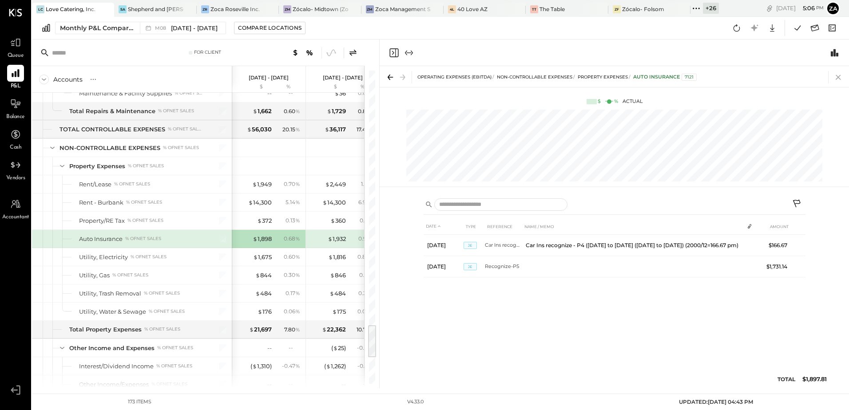
click at [839, 79] on icon at bounding box center [838, 77] width 12 height 12
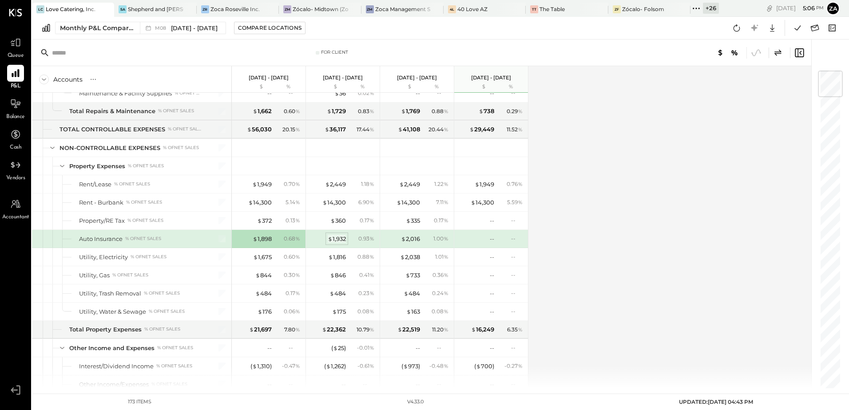
click at [343, 239] on div "$ 1,932" at bounding box center [337, 239] width 18 height 8
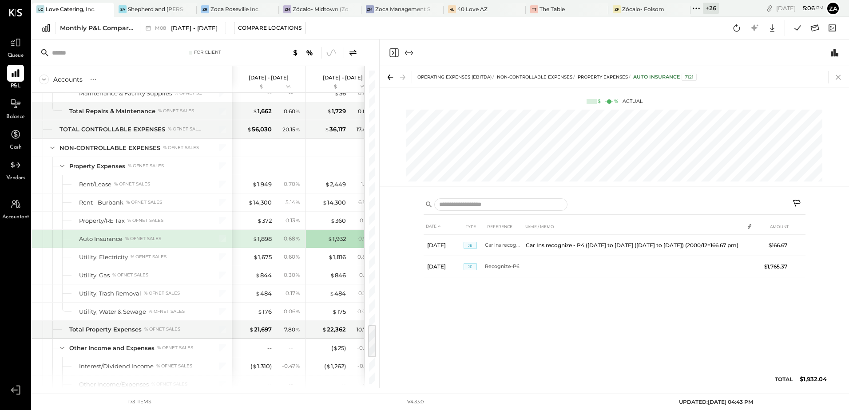
click at [841, 76] on icon at bounding box center [838, 77] width 12 height 12
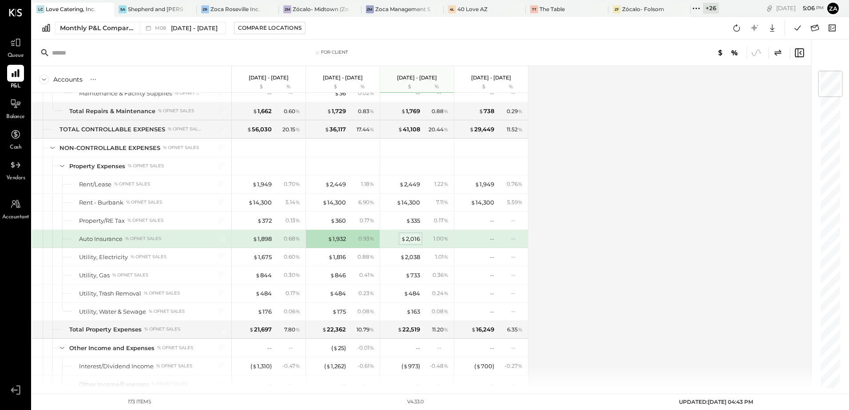
click at [407, 242] on div "$ 2,016" at bounding box center [410, 239] width 19 height 8
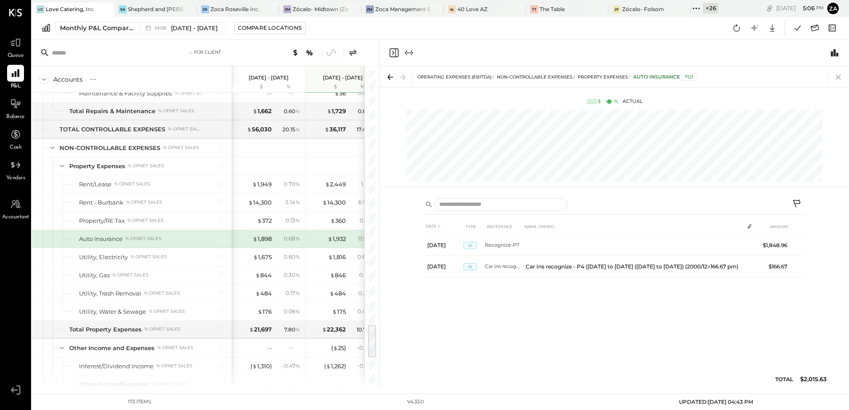
click at [838, 79] on icon at bounding box center [838, 77] width 12 height 12
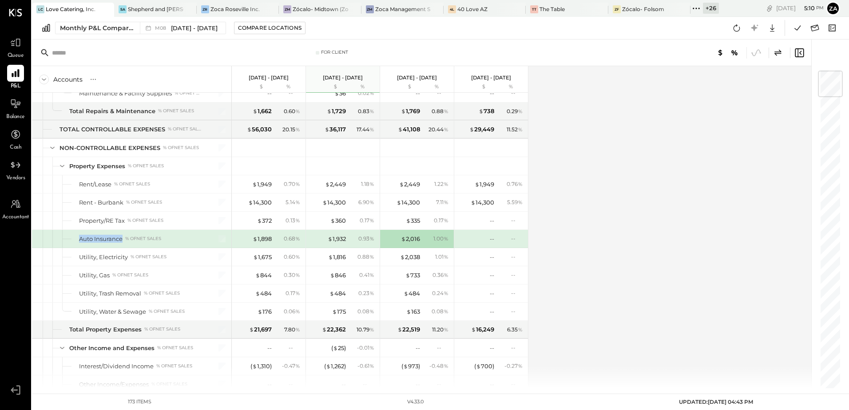
drag, startPoint x: 116, startPoint y: 240, endPoint x: 124, endPoint y: 241, distance: 7.6
click at [124, 241] on div "Auto Insurance % of NET SALES" at bounding box center [131, 239] width 199 height 18
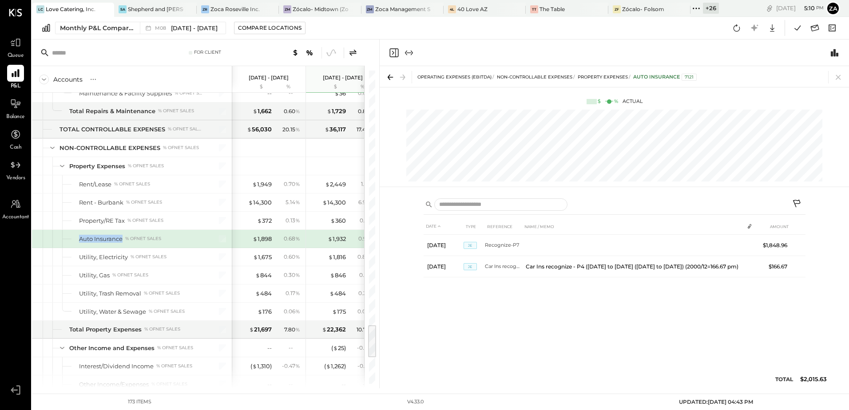
click at [838, 79] on icon at bounding box center [838, 77] width 12 height 12
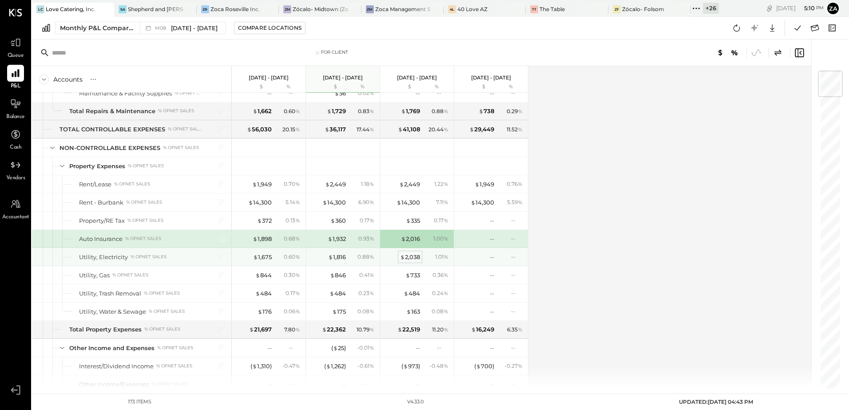
click at [416, 256] on div "$ 2,038" at bounding box center [410, 257] width 20 height 8
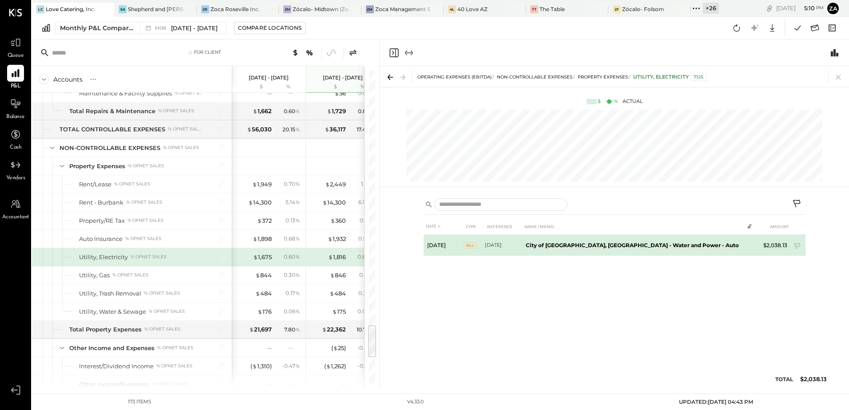
drag, startPoint x: 520, startPoint y: 245, endPoint x: 579, endPoint y: 246, distance: 59.5
click at [579, 246] on tr "[DATE] Bill [DATE] City of [GEOGRAPHIC_DATA], [GEOGRAPHIC_DATA] - Water and Pow…" at bounding box center [615, 245] width 382 height 21
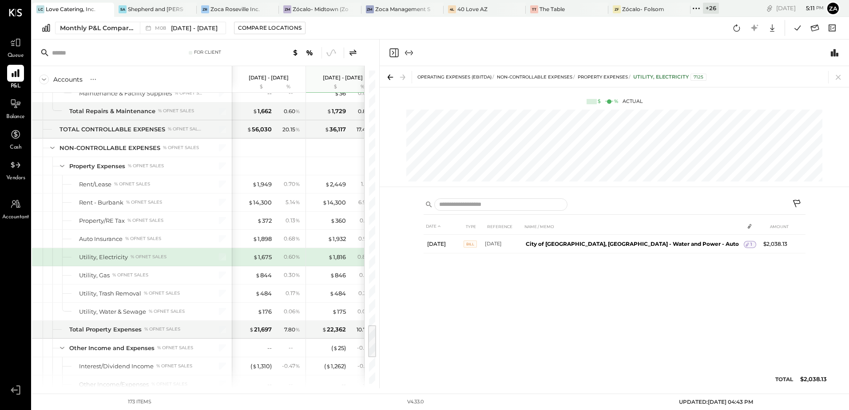
drag, startPoint x: 838, startPoint y: 77, endPoint x: 849, endPoint y: 400, distance: 323.0
click at [838, 77] on icon at bounding box center [838, 77] width 5 height 5
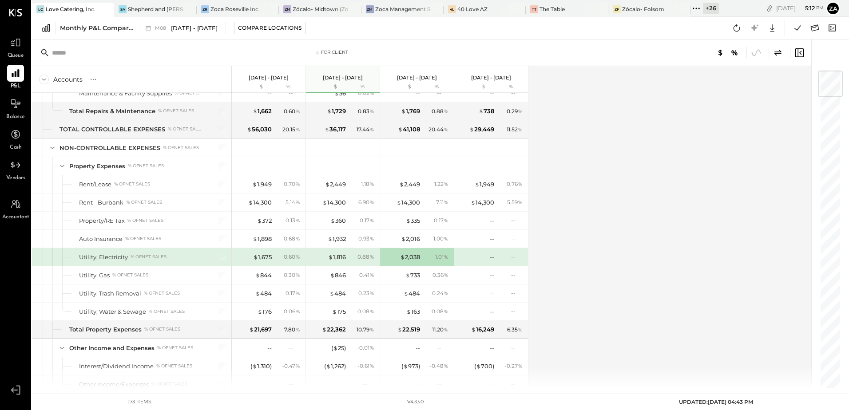
click at [692, 190] on div "Accounts S % GL [DATE] - [DATE] $ % [DATE] - [DATE] $ % [DATE] - [DATE] $ % [DA…" at bounding box center [422, 227] width 781 height 322
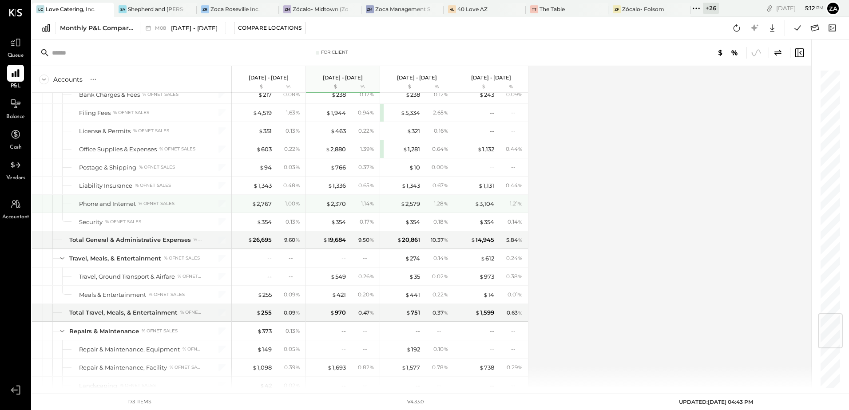
scroll to position [1911, 0]
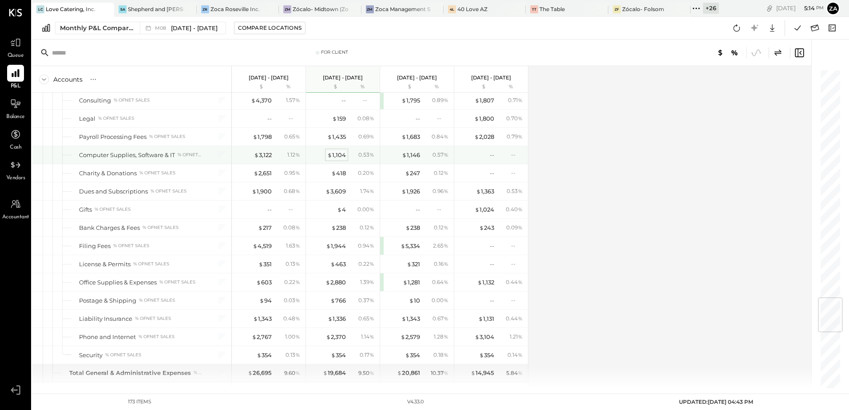
click at [336, 156] on div "$ 1,104" at bounding box center [336, 155] width 19 height 8
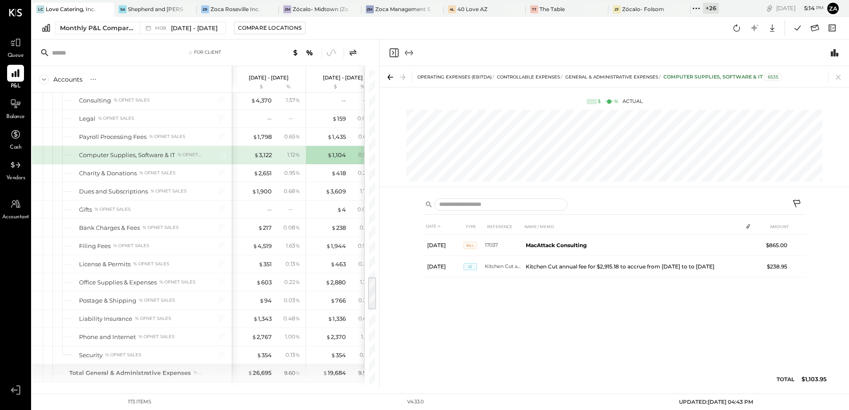
click at [838, 79] on icon at bounding box center [838, 77] width 12 height 12
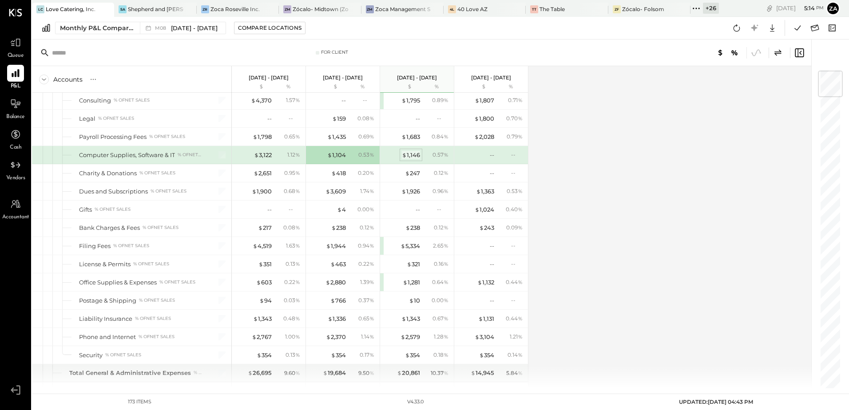
click at [408, 154] on div "$ 1,146" at bounding box center [411, 155] width 18 height 8
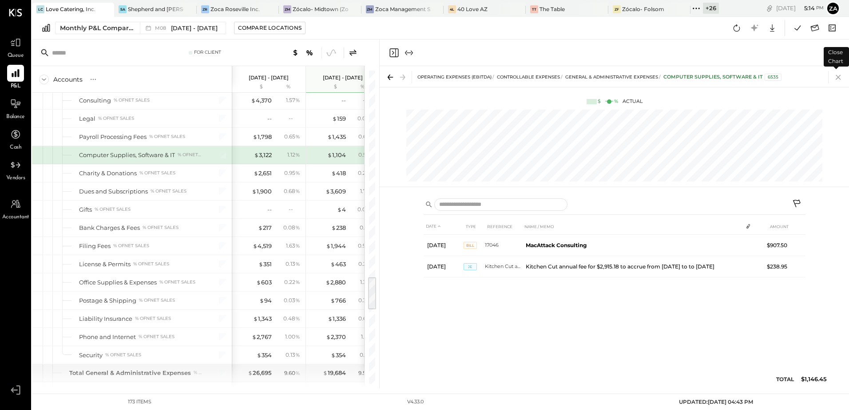
click at [836, 75] on icon at bounding box center [838, 77] width 5 height 5
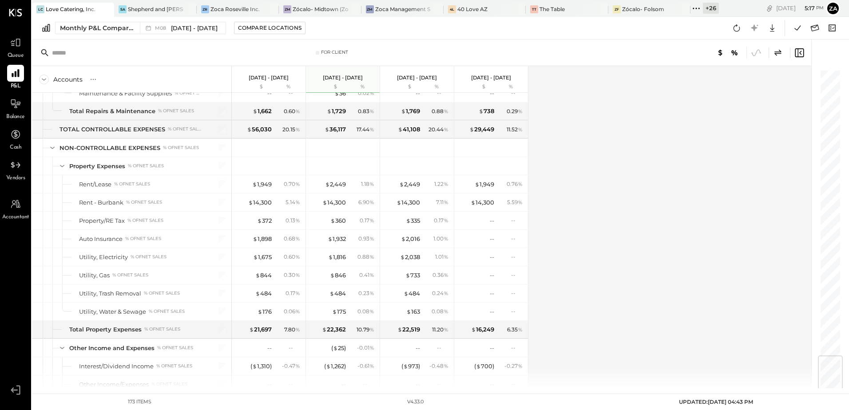
scroll to position [2400, 0]
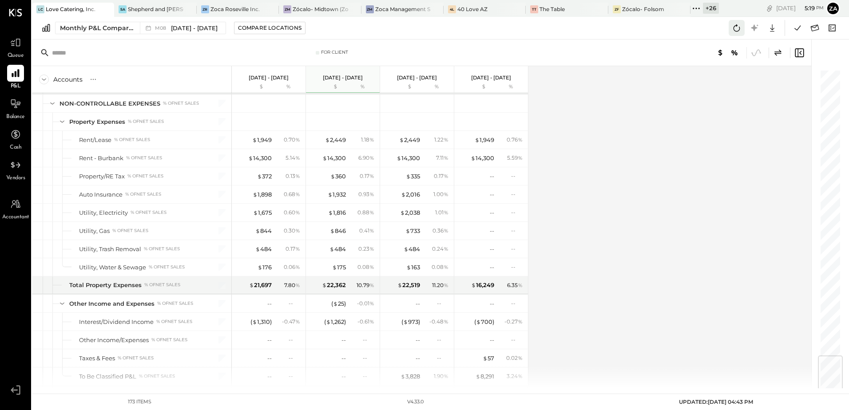
click at [739, 29] on icon at bounding box center [737, 28] width 12 height 12
